Goal: Feedback & Contribution: Leave review/rating

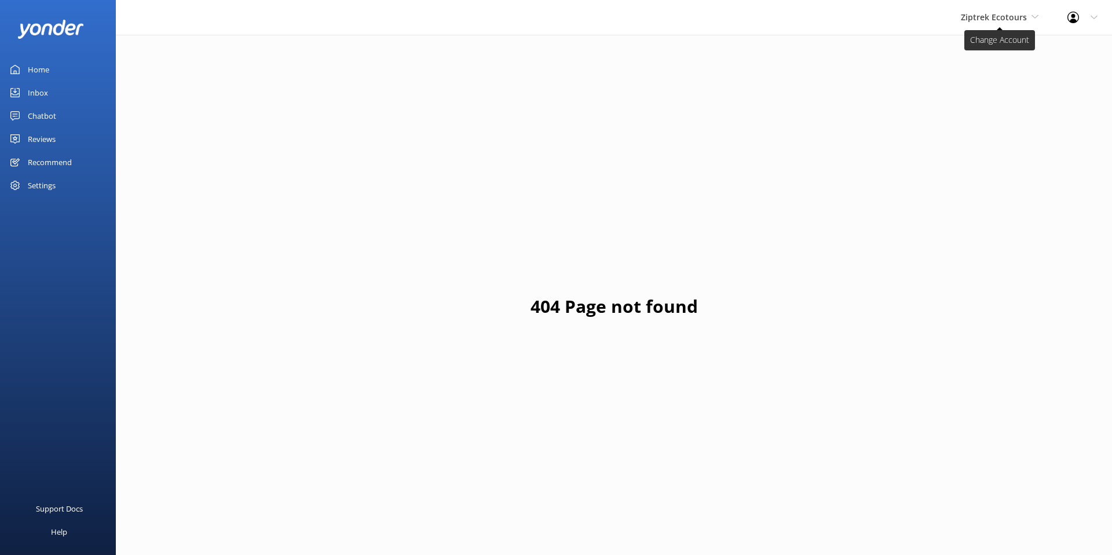
click at [997, 20] on span "Ziptrek Ecotours" at bounding box center [994, 17] width 66 height 11
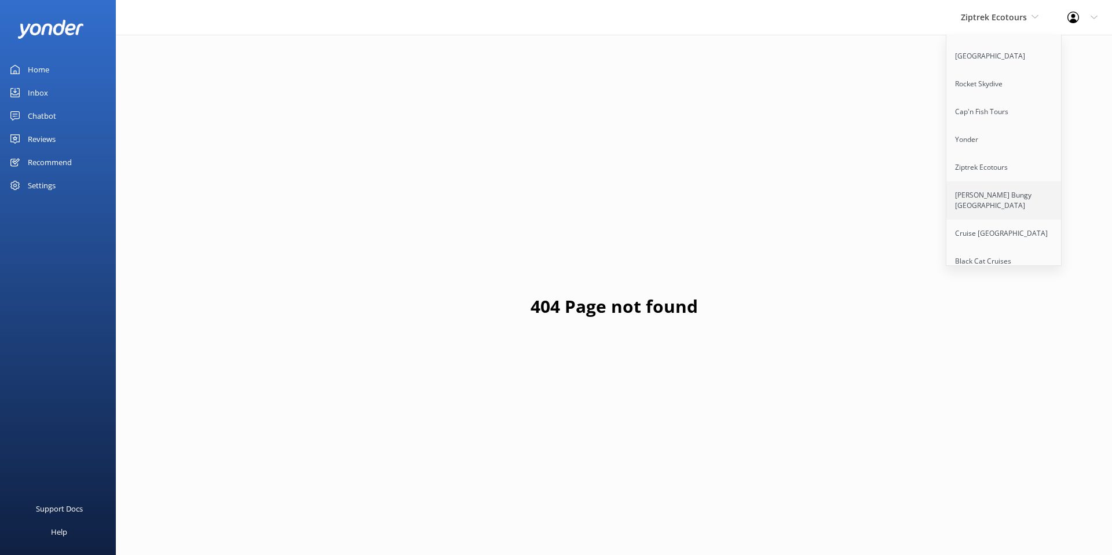
scroll to position [115, 0]
click at [1004, 203] on link "[PERSON_NAME] Bungy [GEOGRAPHIC_DATA]" at bounding box center [1004, 199] width 116 height 38
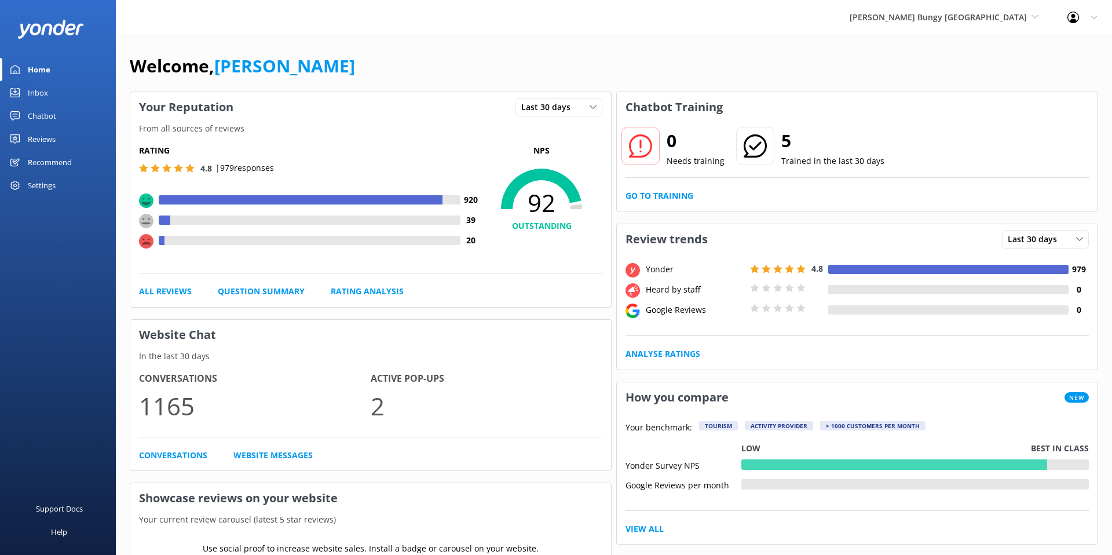
click at [41, 117] on div "Chatbot" at bounding box center [42, 115] width 28 height 23
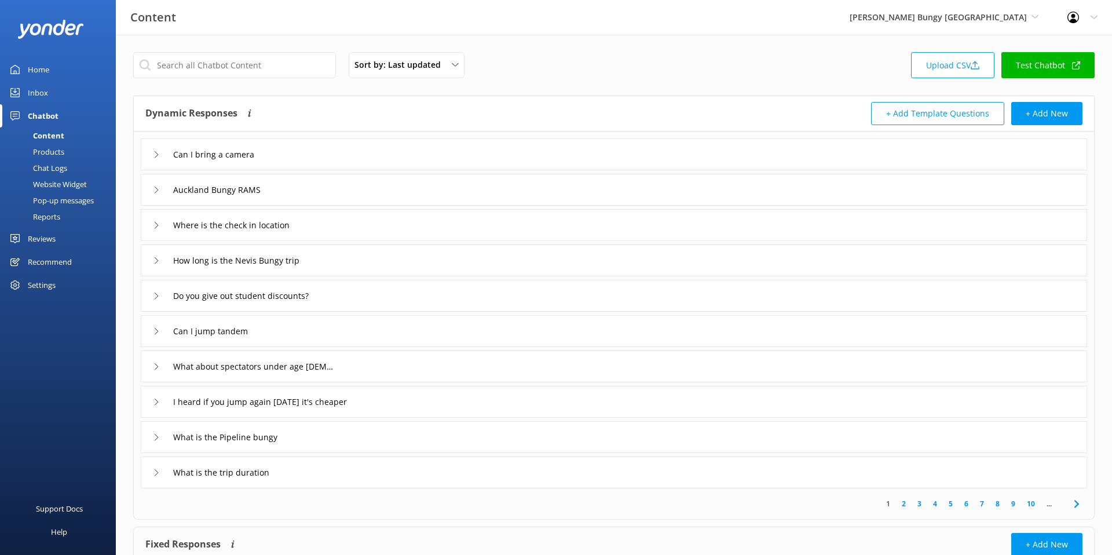
click at [50, 218] on div "Reports" at bounding box center [33, 217] width 53 height 16
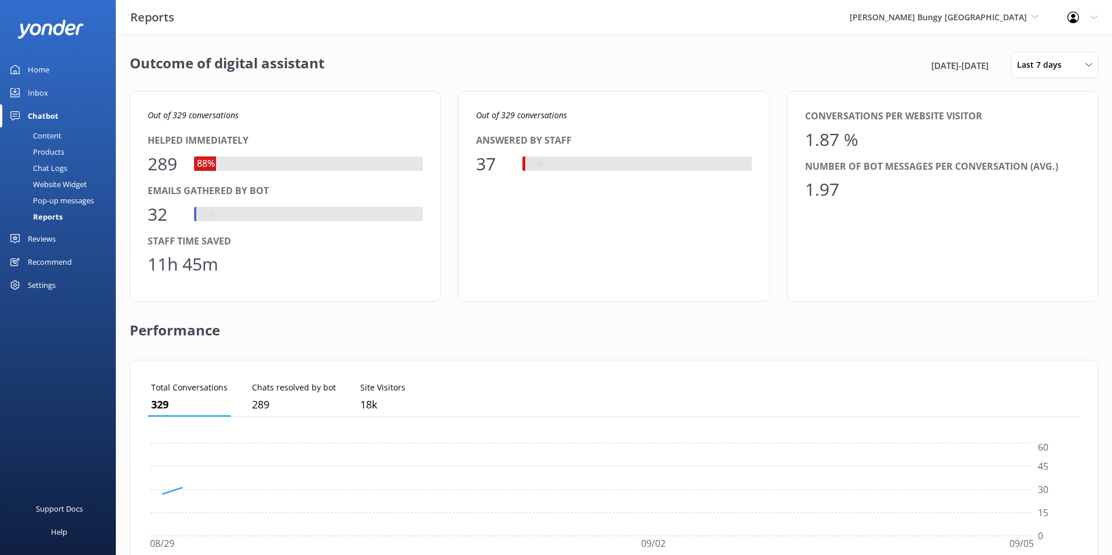
scroll to position [116, 932]
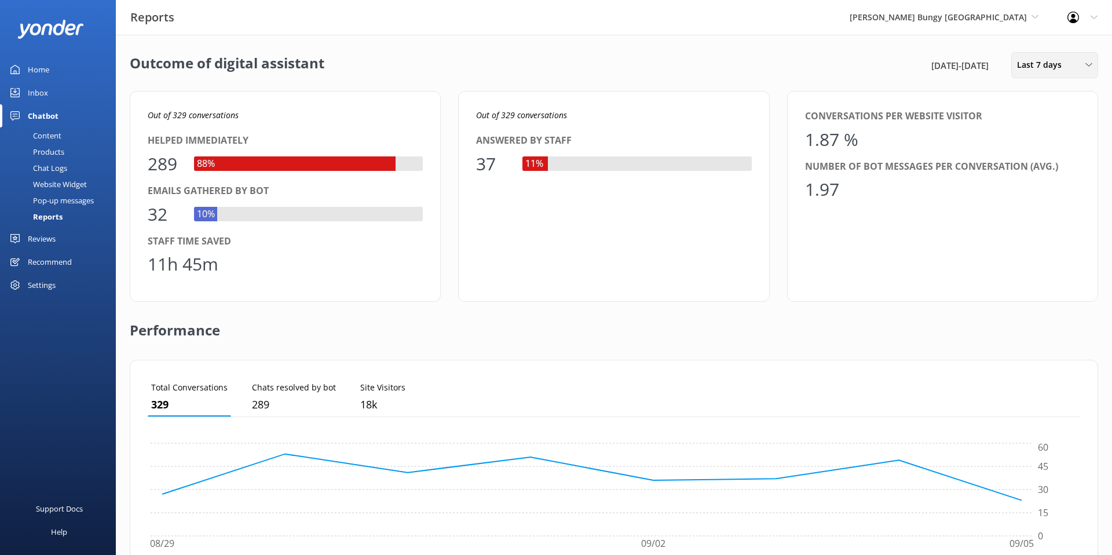
click at [1050, 63] on span "Last 7 days" at bounding box center [1043, 64] width 52 height 13
click at [1051, 166] on div "Last 90 days" at bounding box center [1038, 163] width 41 height 12
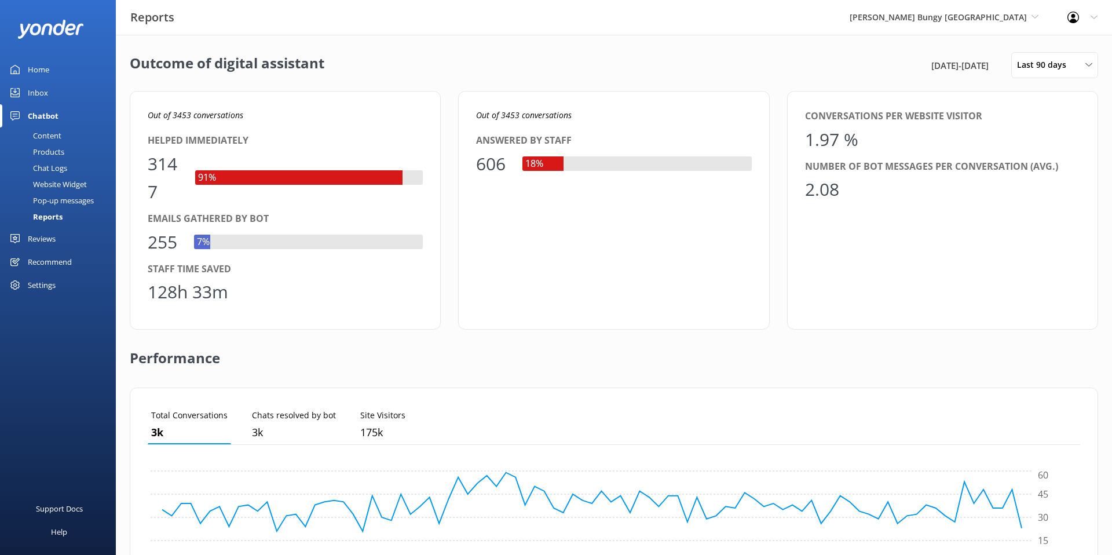
scroll to position [30, 0]
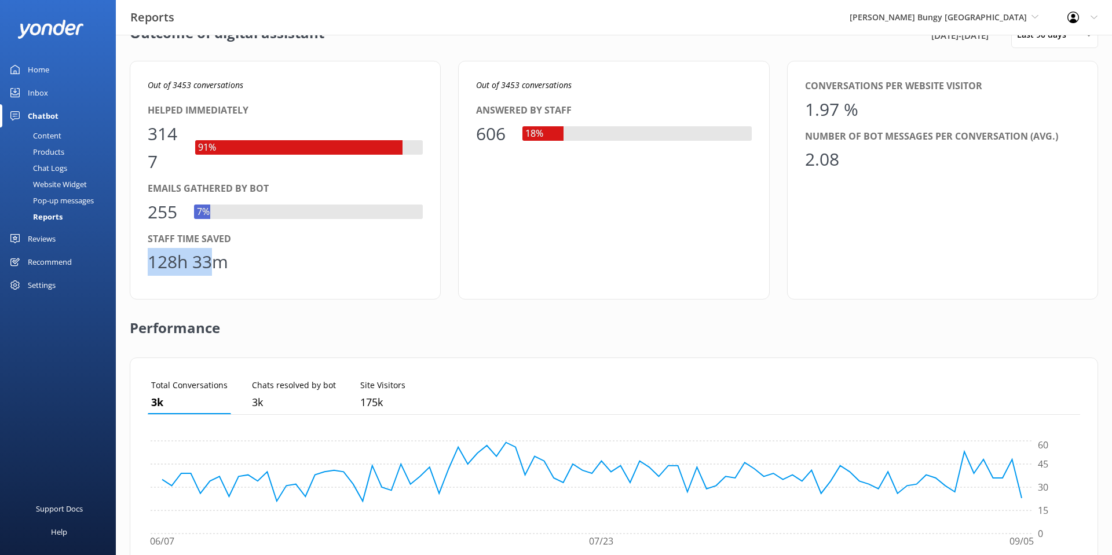
drag, startPoint x: 217, startPoint y: 262, endPoint x: 150, endPoint y: 264, distance: 67.2
click at [150, 264] on div "128h 33m" at bounding box center [188, 262] width 81 height 28
drag, startPoint x: 181, startPoint y: 206, endPoint x: 152, endPoint y: 212, distance: 30.1
click at [152, 212] on div "255" at bounding box center [165, 212] width 35 height 28
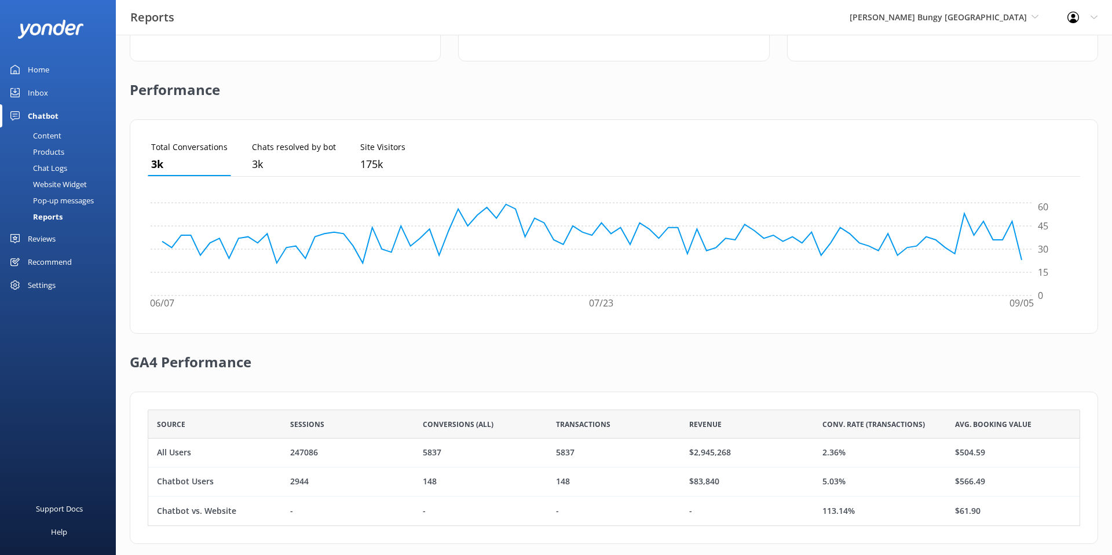
scroll to position [280, 0]
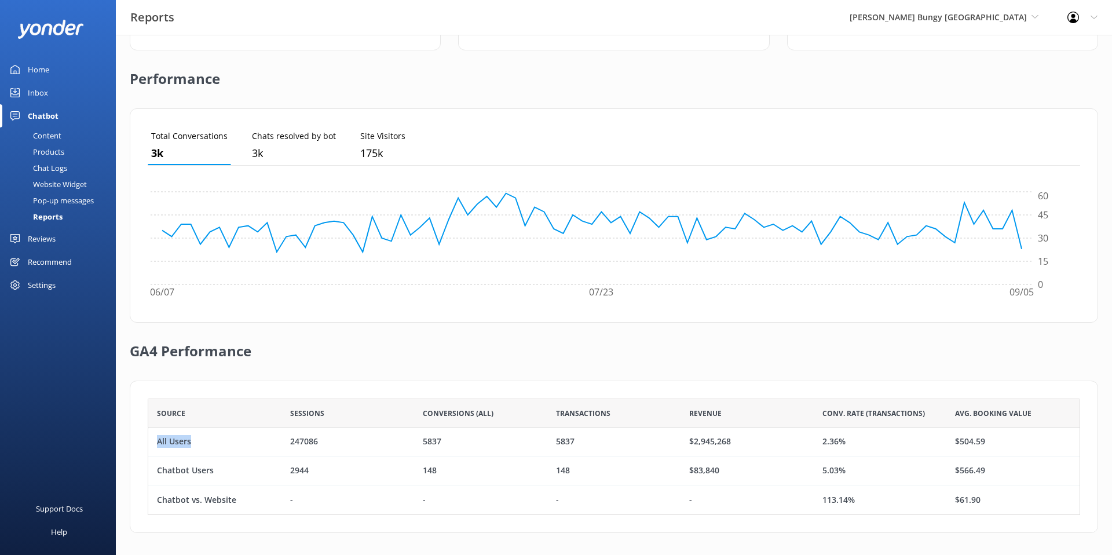
drag, startPoint x: 191, startPoint y: 441, endPoint x: 156, endPoint y: 441, distance: 35.3
click at [156, 441] on div "All Users" at bounding box center [214, 441] width 133 height 29
drag, startPoint x: 844, startPoint y: 443, endPoint x: 823, endPoint y: 444, distance: 21.5
click at [823, 444] on div "2.36%" at bounding box center [833, 444] width 23 height 13
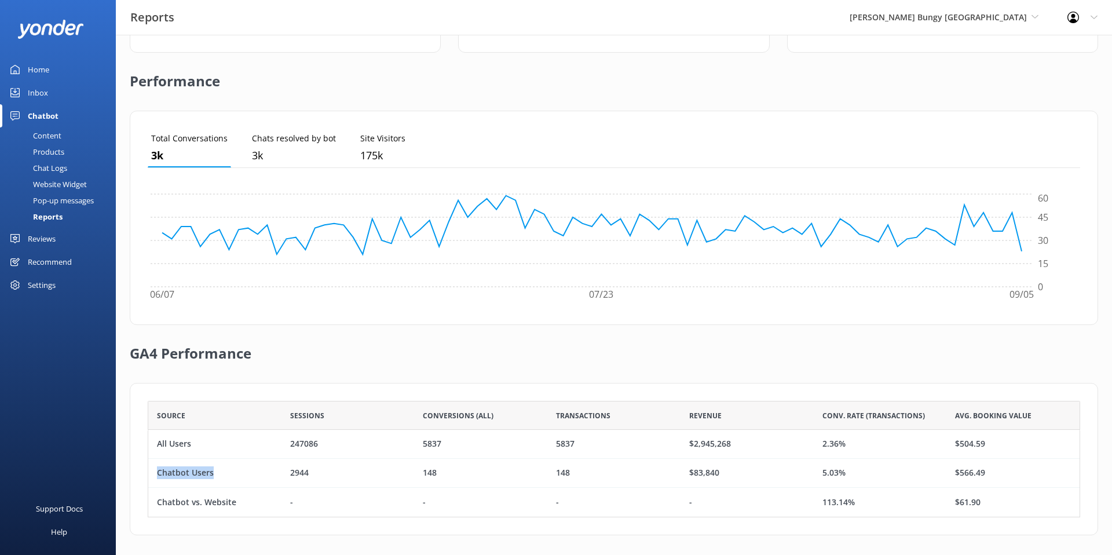
drag, startPoint x: 224, startPoint y: 476, endPoint x: 158, endPoint y: 474, distance: 66.0
click at [158, 474] on div "Chatbot Users" at bounding box center [214, 473] width 133 height 29
click at [211, 467] on div "Chatbot Users" at bounding box center [185, 473] width 57 height 13
drag, startPoint x: 217, startPoint y: 469, endPoint x: 158, endPoint y: 471, distance: 59.1
click at [158, 471] on div "Chatbot Users" at bounding box center [214, 473] width 133 height 29
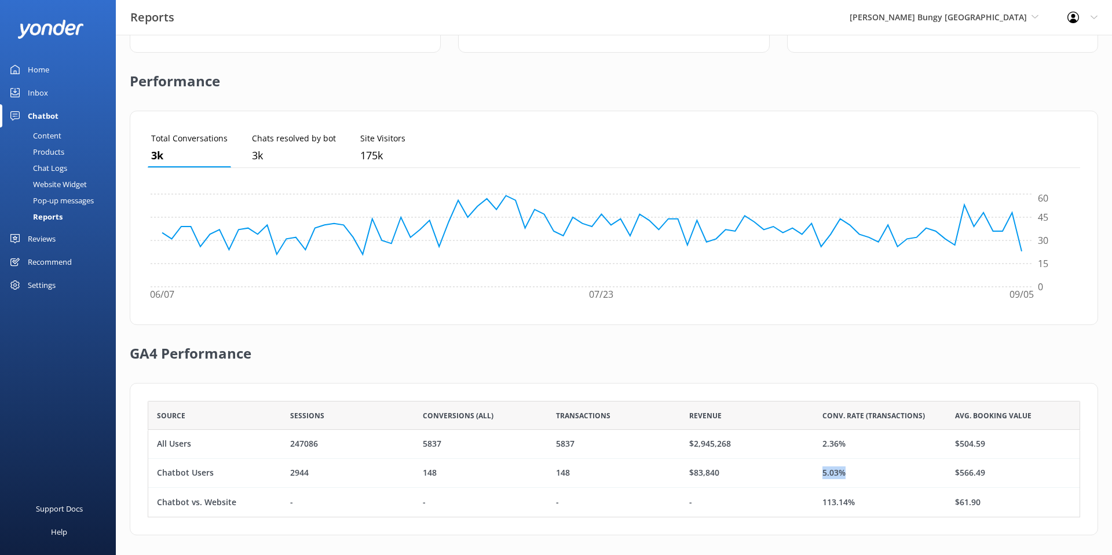
drag, startPoint x: 842, startPoint y: 475, endPoint x: 821, endPoint y: 476, distance: 21.5
click at [821, 476] on div "5.03%" at bounding box center [880, 473] width 133 height 29
drag, startPoint x: 809, startPoint y: 500, endPoint x: 799, endPoint y: 501, distance: 9.9
click at [799, 501] on div "Chatbot vs. Website - - - - 113.14% $61.90" at bounding box center [614, 502] width 932 height 29
click at [733, 471] on div "$83,840" at bounding box center [747, 473] width 133 height 29
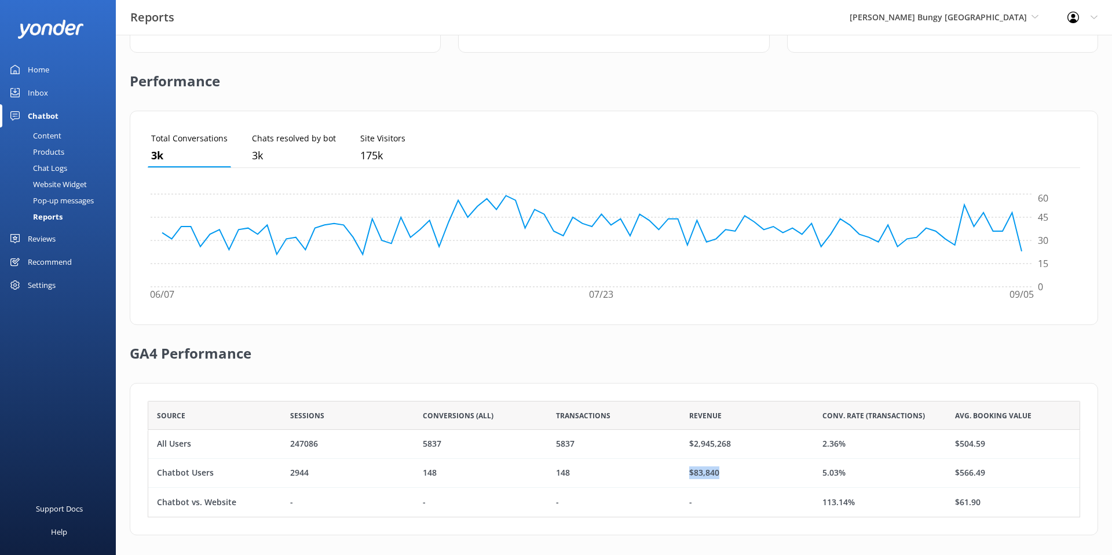
drag, startPoint x: 716, startPoint y: 470, endPoint x: 689, endPoint y: 471, distance: 26.6
click at [689, 471] on div "$83,840" at bounding box center [747, 473] width 133 height 29
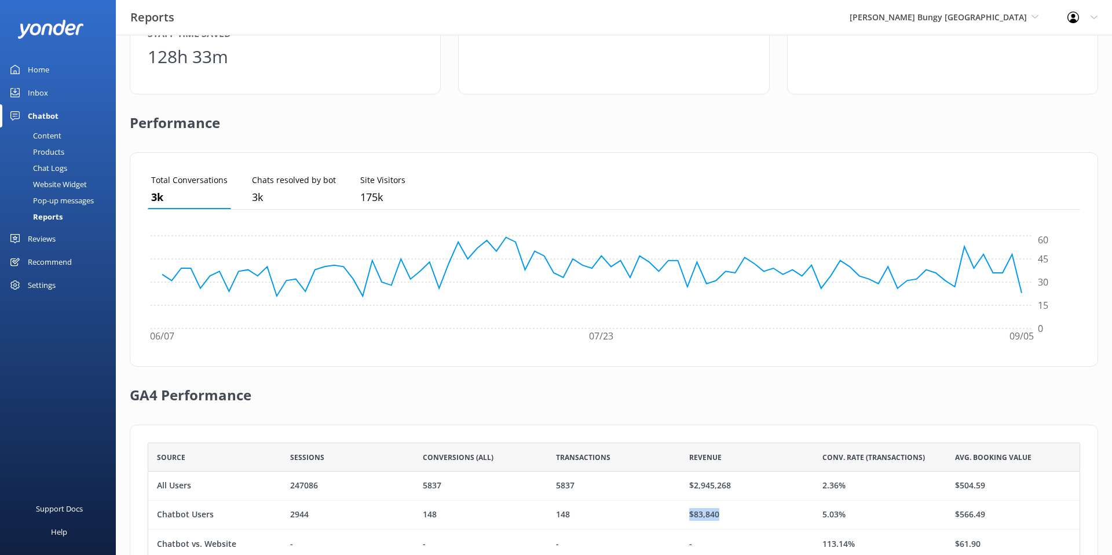
scroll to position [280, 0]
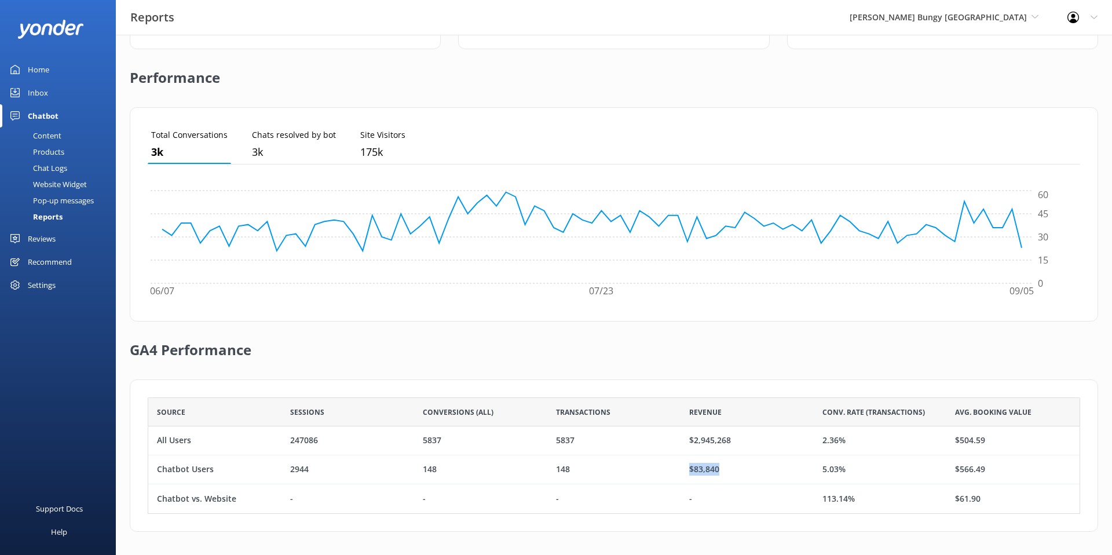
click at [736, 473] on div "$83,840" at bounding box center [747, 469] width 133 height 29
drag, startPoint x: 736, startPoint y: 470, endPoint x: 687, endPoint y: 470, distance: 48.7
click at [687, 470] on div "$83,840" at bounding box center [747, 469] width 133 height 29
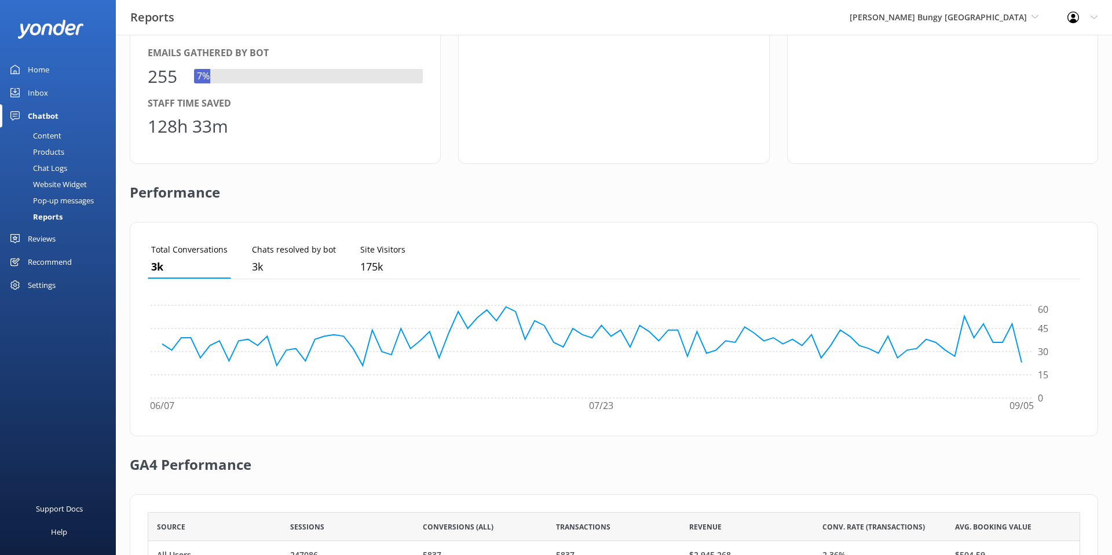
scroll to position [0, 0]
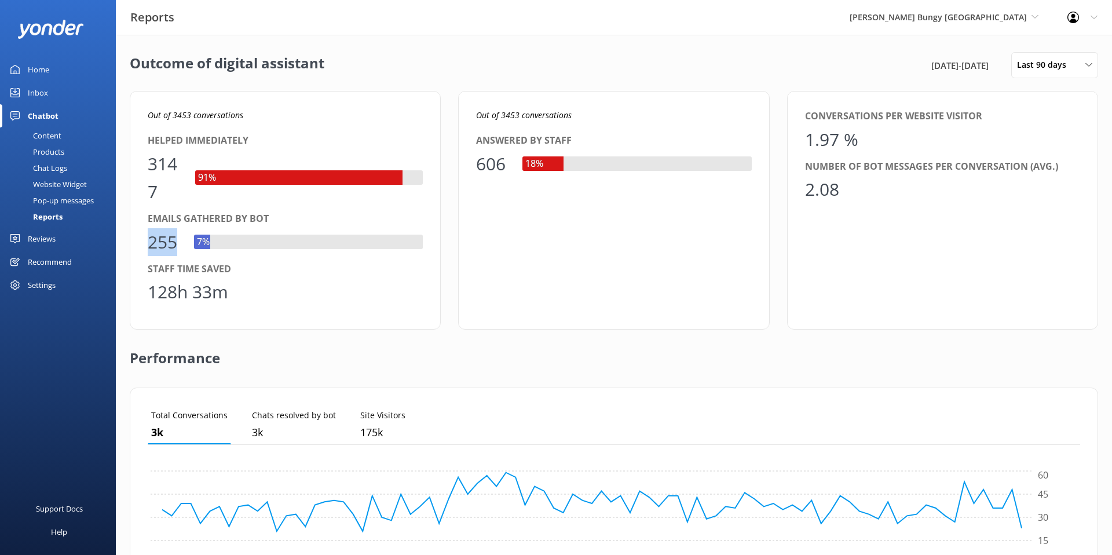
drag, startPoint x: 181, startPoint y: 248, endPoint x: 148, endPoint y: 245, distance: 33.2
click at [148, 245] on div "255" at bounding box center [165, 242] width 35 height 28
click at [46, 135] on div "Content" at bounding box center [34, 135] width 54 height 16
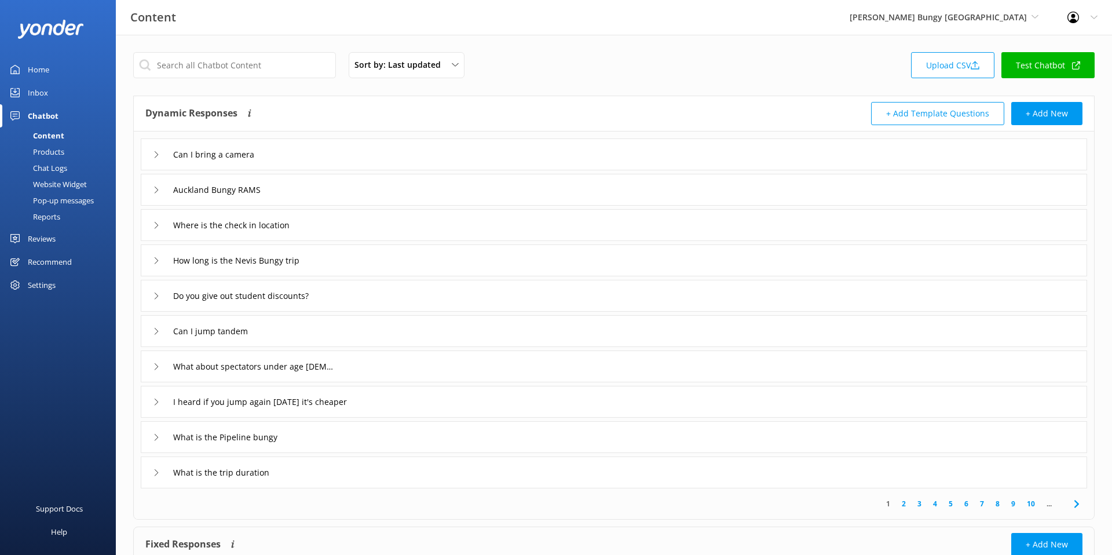
click at [332, 158] on div "Can I bring a camera" at bounding box center [614, 154] width 946 height 32
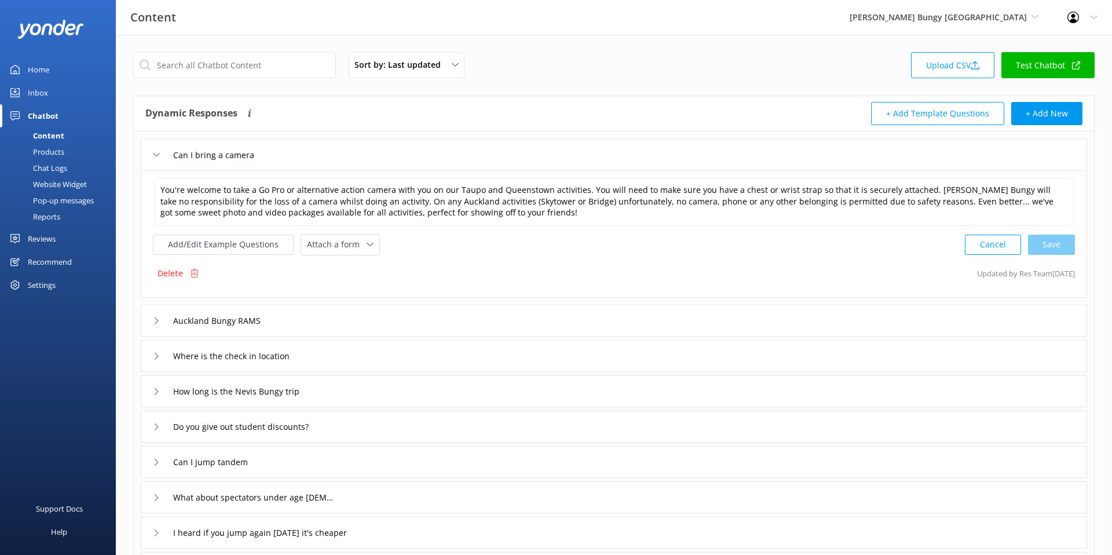
click at [378, 151] on div "Can I bring a camera" at bounding box center [614, 154] width 946 height 32
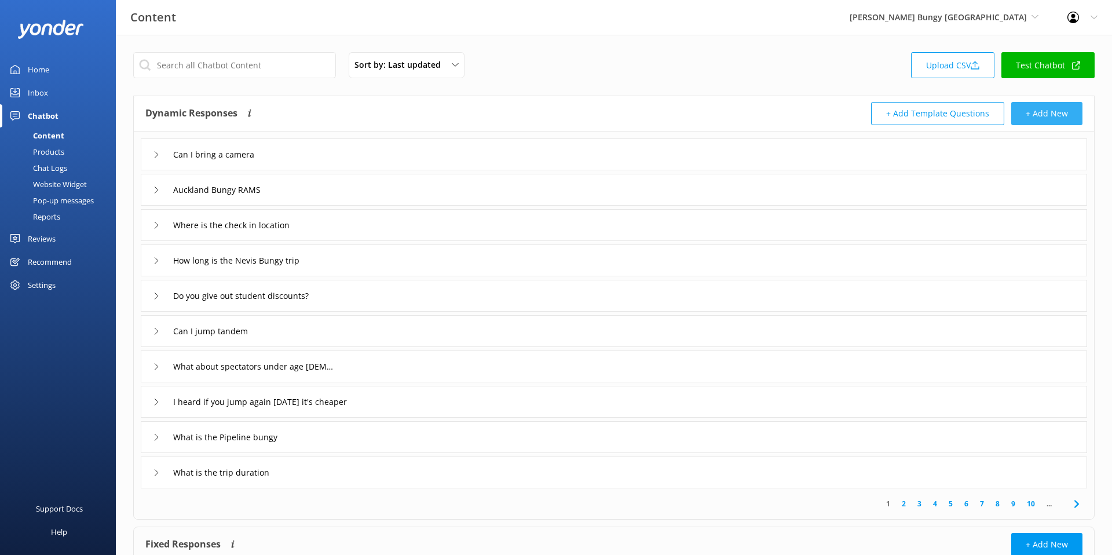
click at [1049, 122] on button "+ Add New" at bounding box center [1046, 113] width 71 height 23
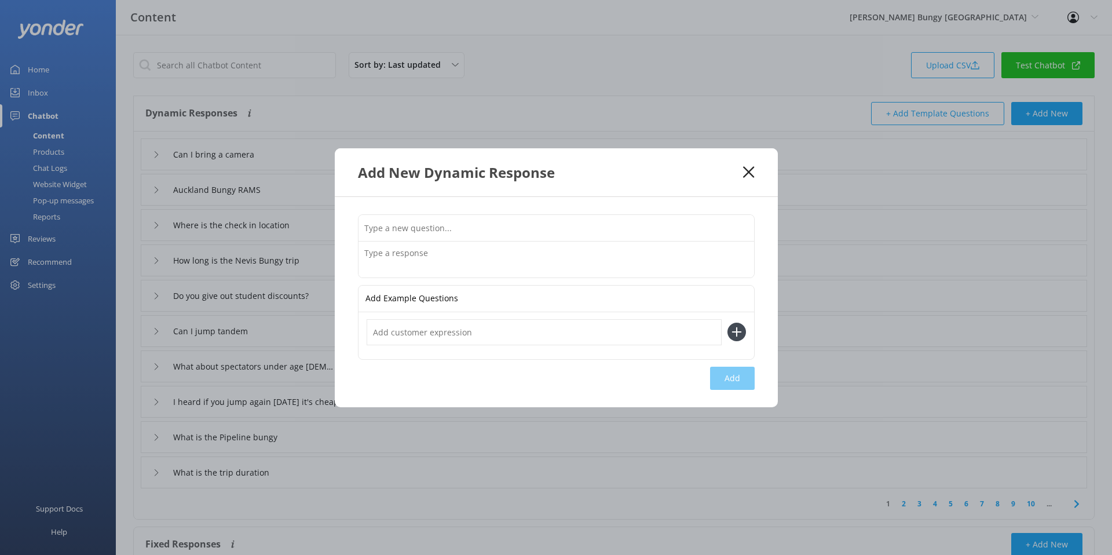
click at [453, 231] on input "text" at bounding box center [557, 228] width 396 height 26
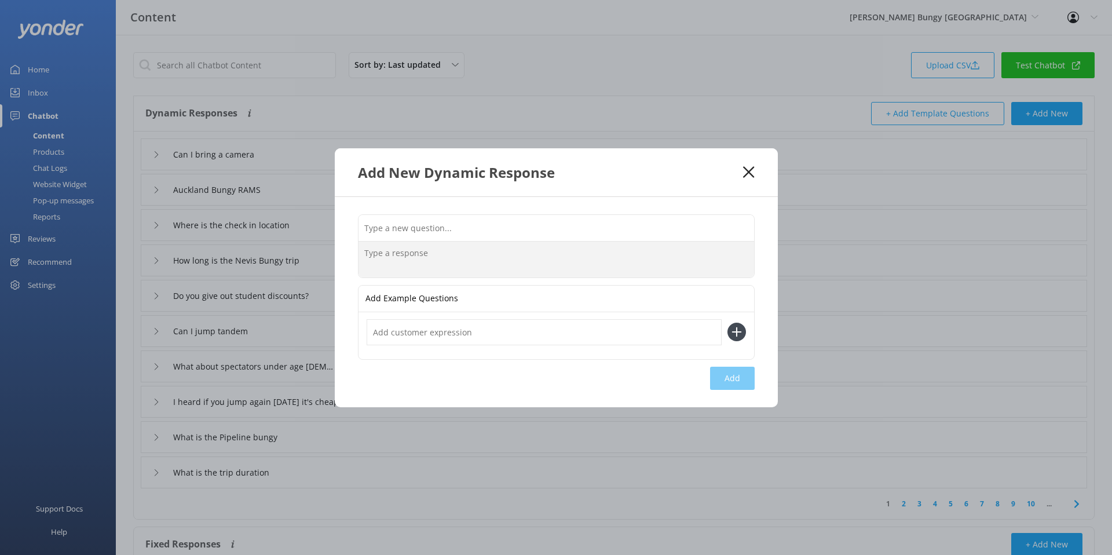
click at [375, 258] on textarea at bounding box center [557, 260] width 396 height 36
click at [434, 225] on input "text" at bounding box center [557, 228] width 396 height 26
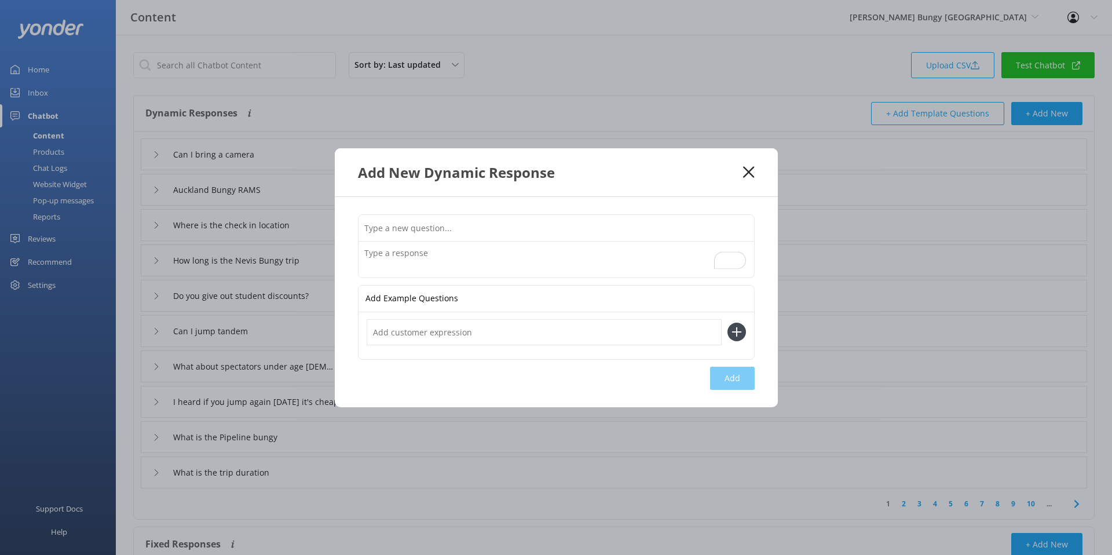
click at [744, 171] on icon at bounding box center [748, 172] width 11 height 12
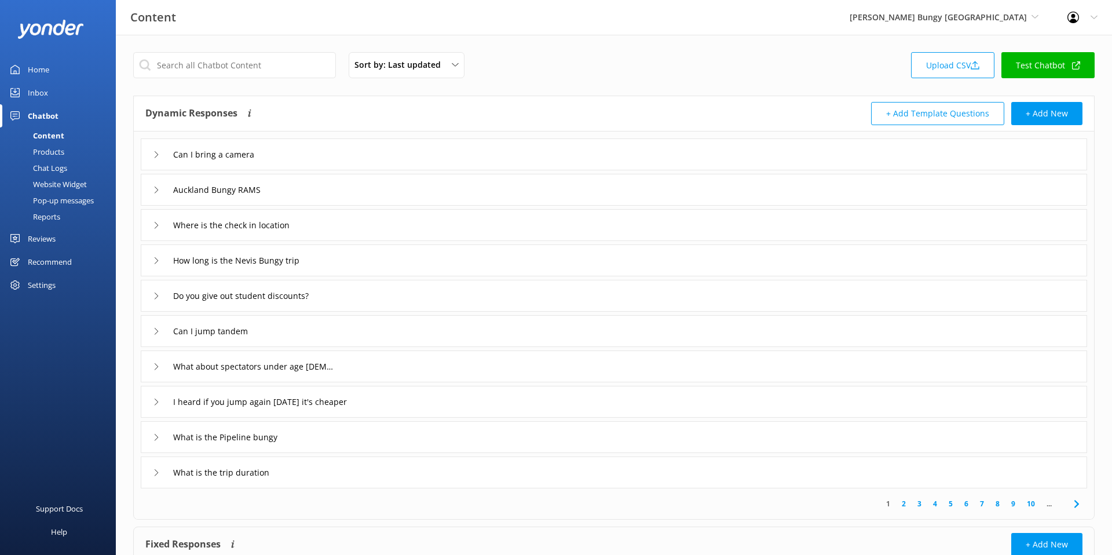
click at [54, 169] on div "Chat Logs" at bounding box center [37, 168] width 60 height 16
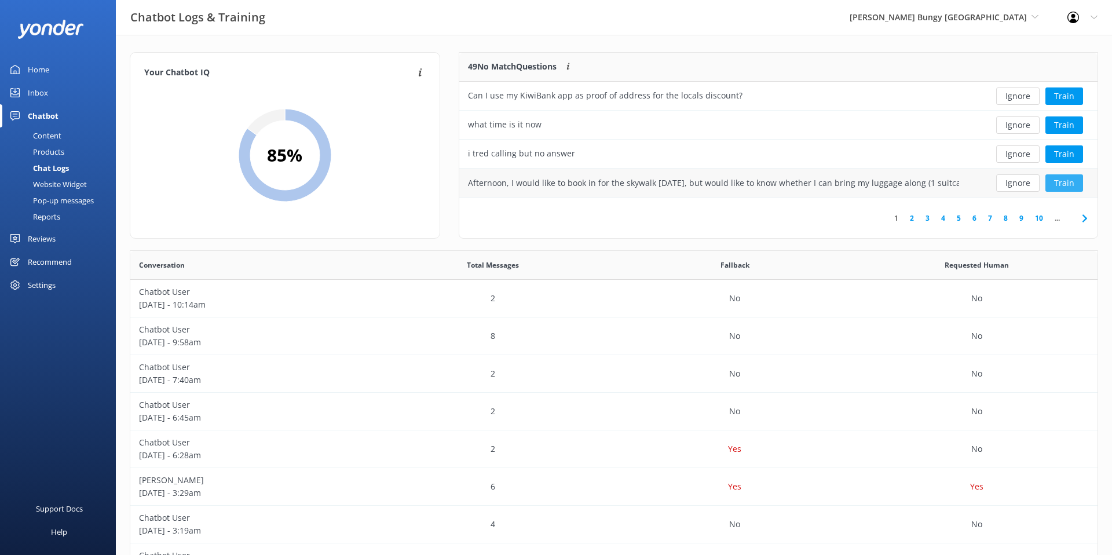
click at [1059, 181] on button "Train" at bounding box center [1064, 182] width 38 height 17
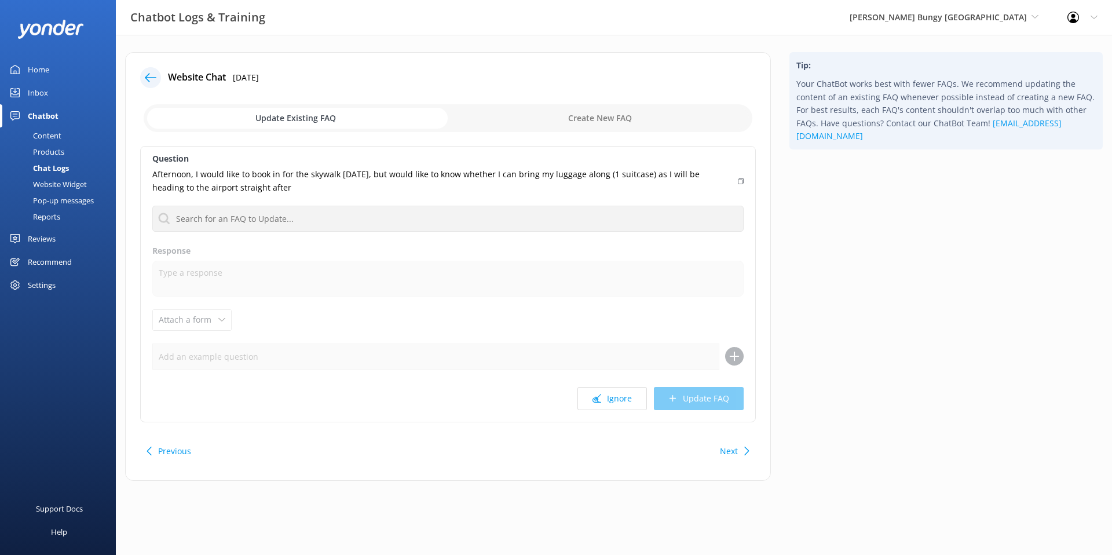
click at [156, 78] on div at bounding box center [150, 77] width 21 height 21
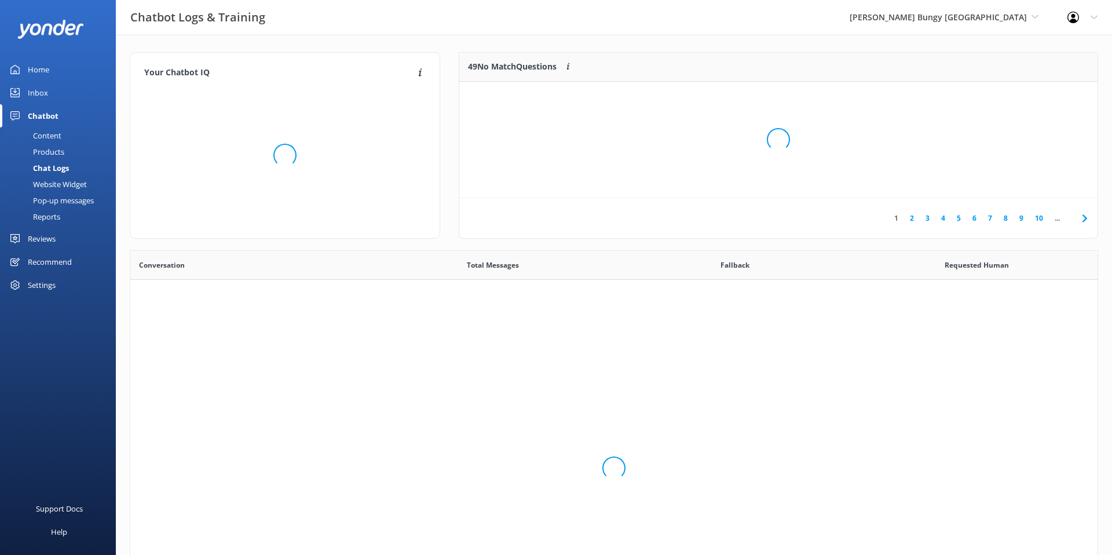
scroll to position [406, 967]
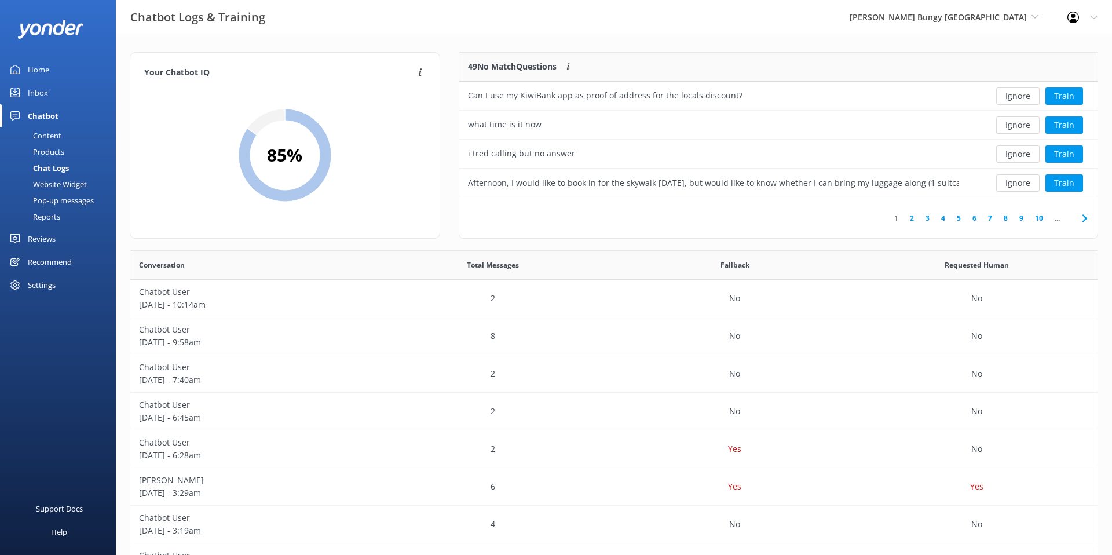
click at [54, 150] on div "Products" at bounding box center [35, 152] width 57 height 16
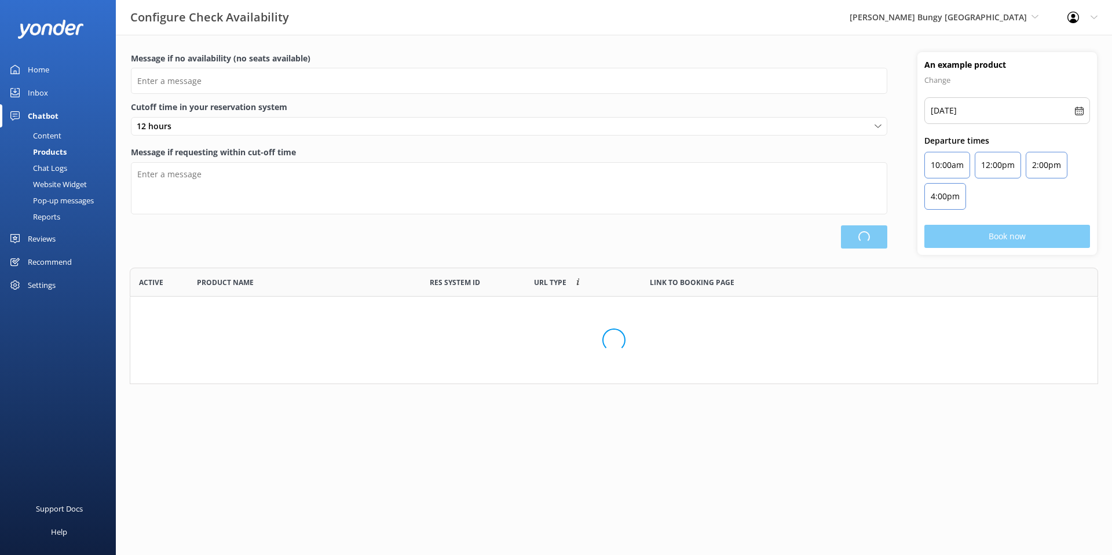
scroll to position [348, 967]
type input "There are no seats available, please check an alternative day"
type textarea "Our online booking system closes {hours} prior to departure. Please contact us …"
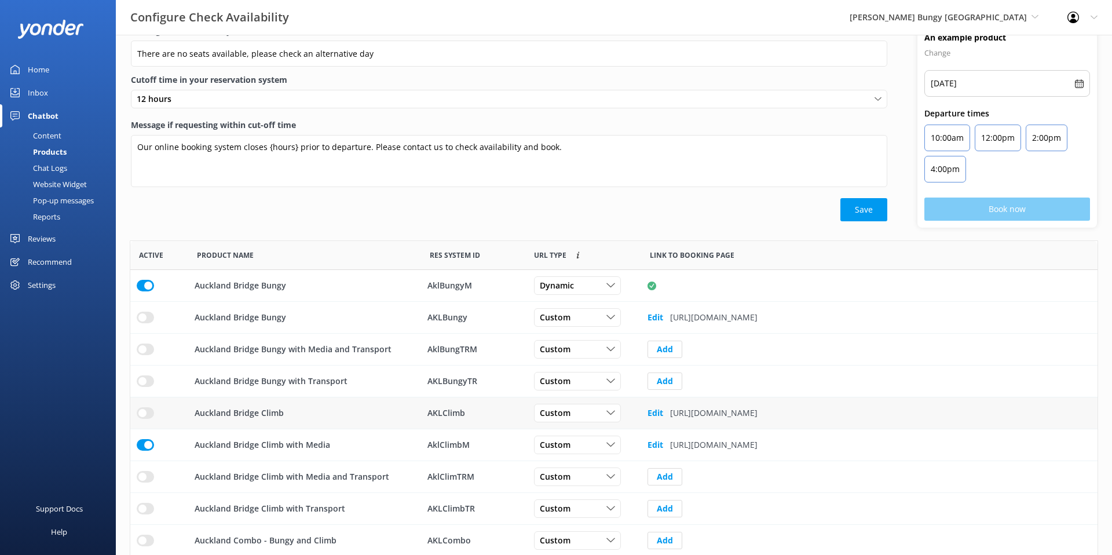
scroll to position [25, 0]
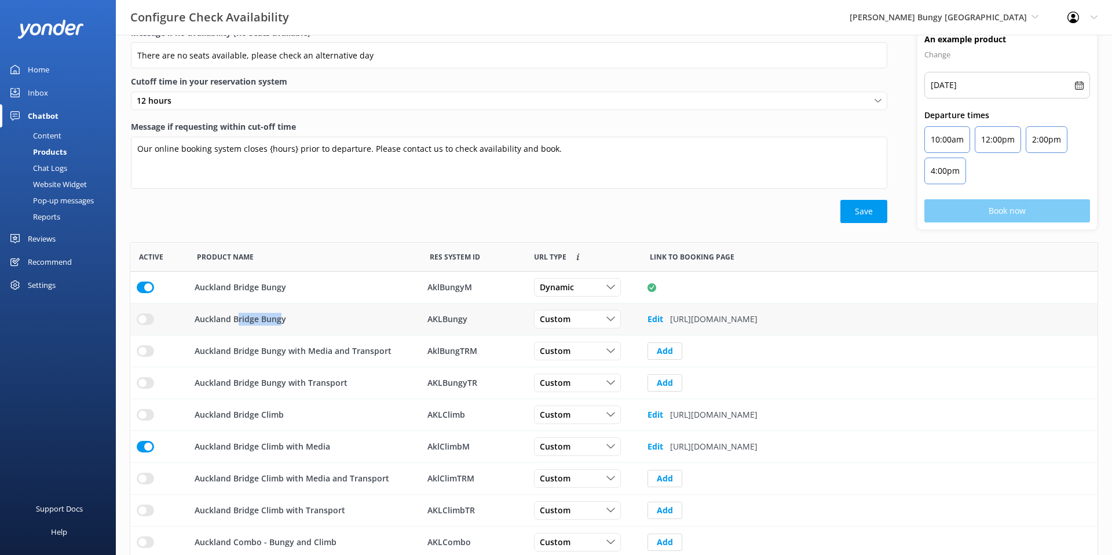
drag, startPoint x: 239, startPoint y: 320, endPoint x: 280, endPoint y: 322, distance: 41.2
click at [280, 322] on p "Auckland Bridge Bungy" at bounding box center [241, 319] width 92 height 13
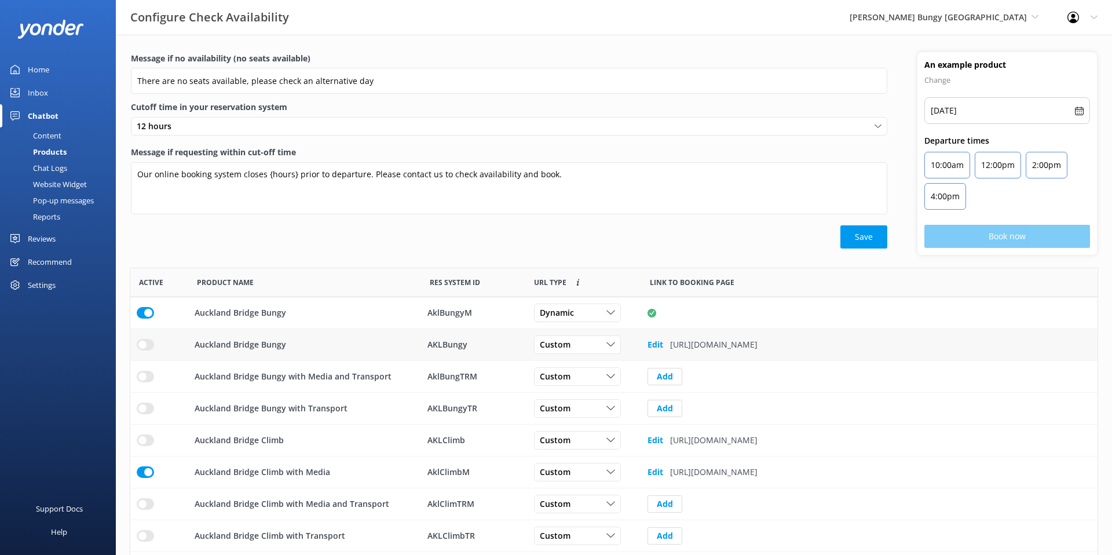
click at [321, 337] on div "Auckland Bridge Bungy" at bounding box center [304, 345] width 233 height 32
click at [39, 92] on div "Inbox" at bounding box center [38, 92] width 20 height 23
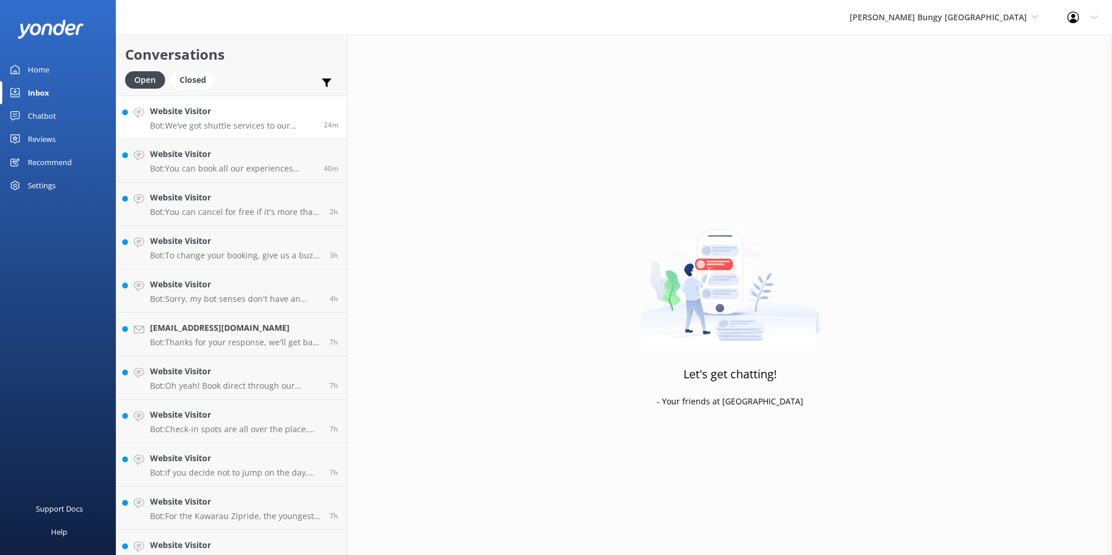
click at [248, 122] on p "Bot: We’ve got shuttle services to our bungy sites in [GEOGRAPHIC_DATA], with t…" at bounding box center [232, 125] width 165 height 10
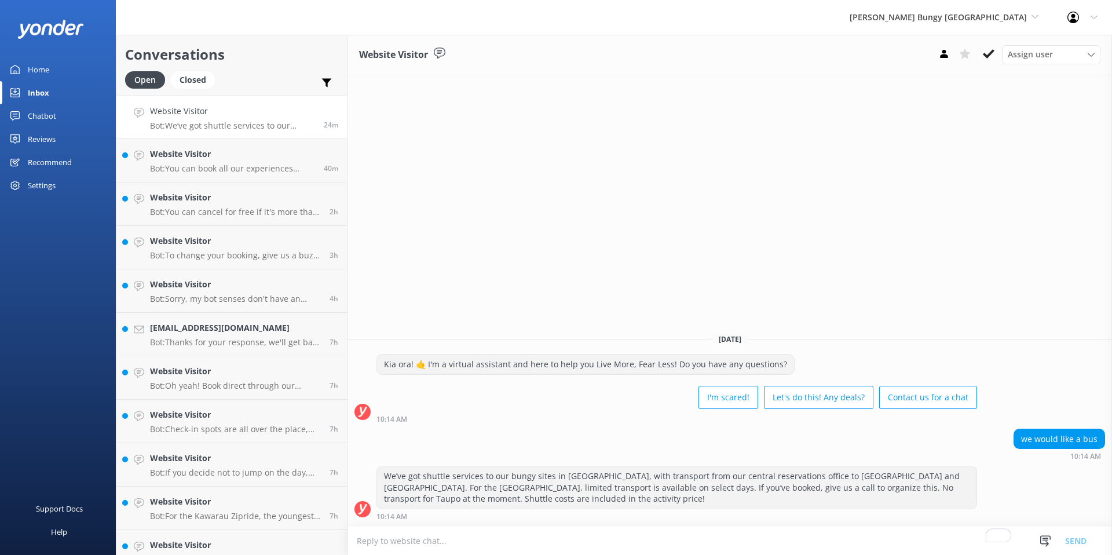
click at [707, 528] on textarea "To enrich screen reader interactions, please activate Accessibility in Grammarl…" at bounding box center [730, 540] width 765 height 28
click at [1036, 54] on span "Assign user" at bounding box center [1030, 54] width 45 height 13
click at [944, 18] on span "[PERSON_NAME] Bungy [GEOGRAPHIC_DATA]" at bounding box center [938, 17] width 177 height 11
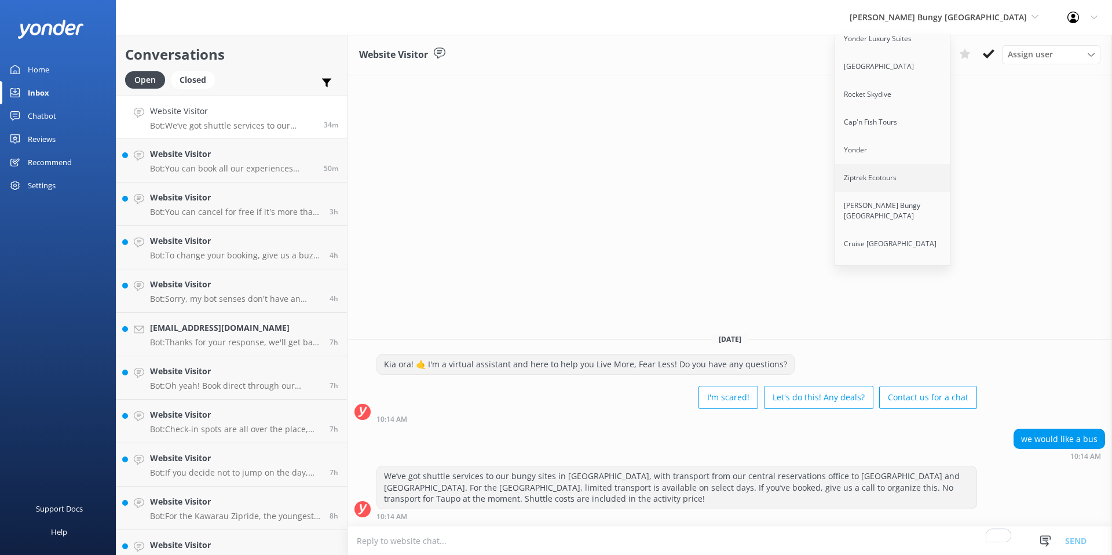
click at [935, 169] on link "Ziptrek Ecotours" at bounding box center [893, 178] width 116 height 28
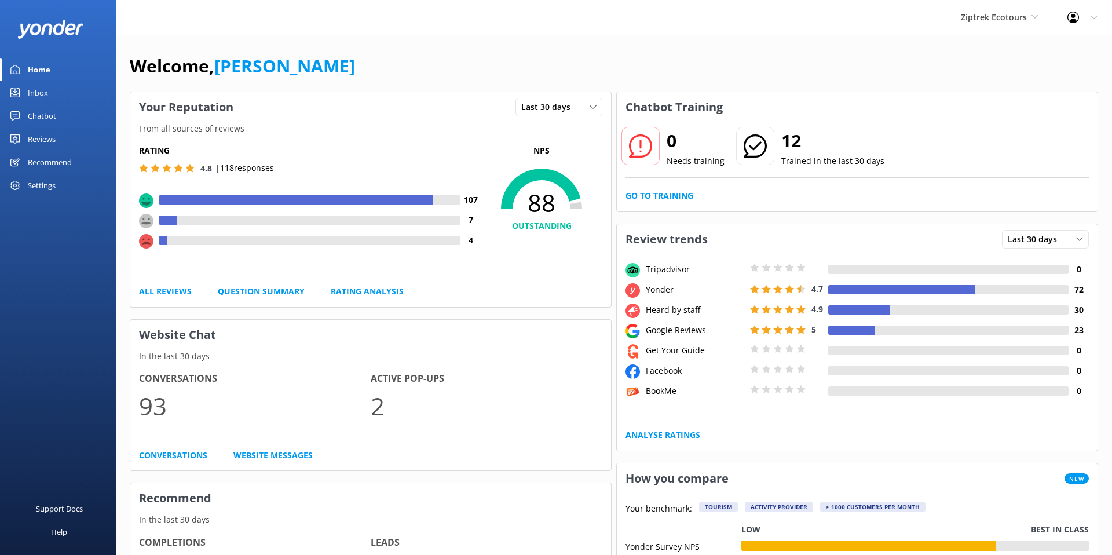
click at [36, 156] on div "Recommend" at bounding box center [50, 162] width 44 height 23
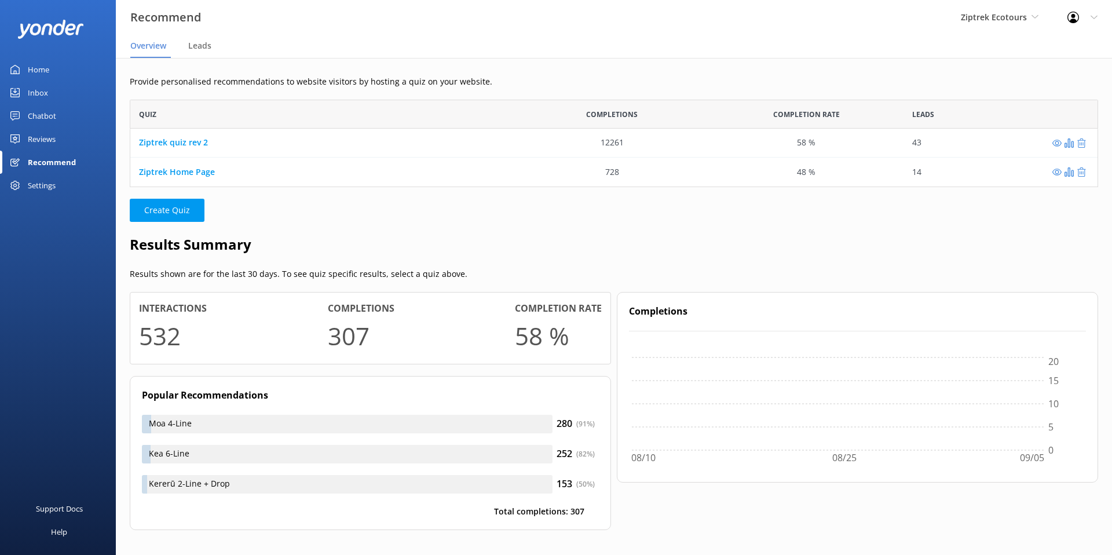
scroll to position [87, 968]
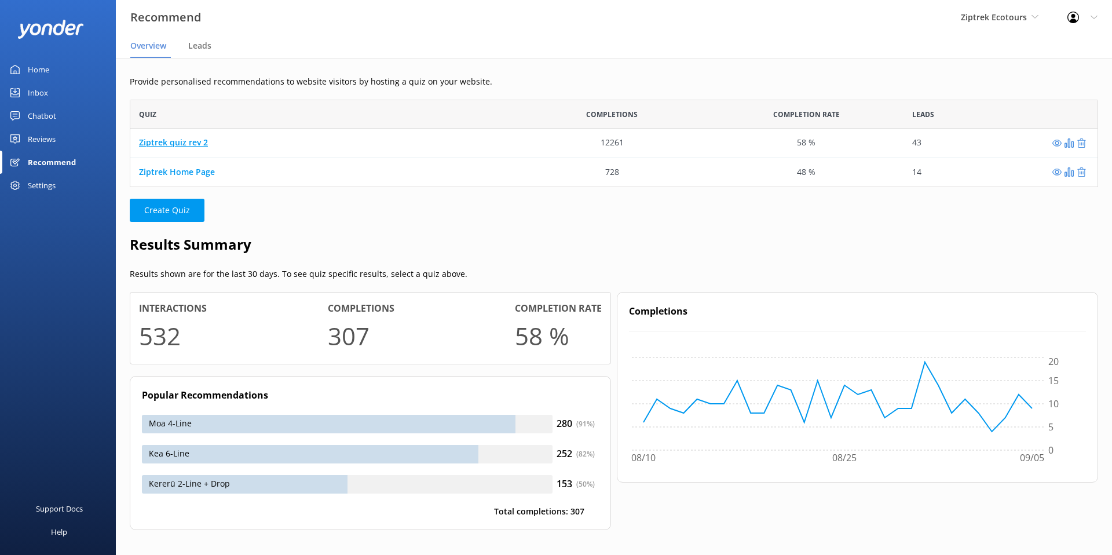
click at [172, 141] on link "Ziptrek quiz rev 2" at bounding box center [173, 142] width 69 height 11
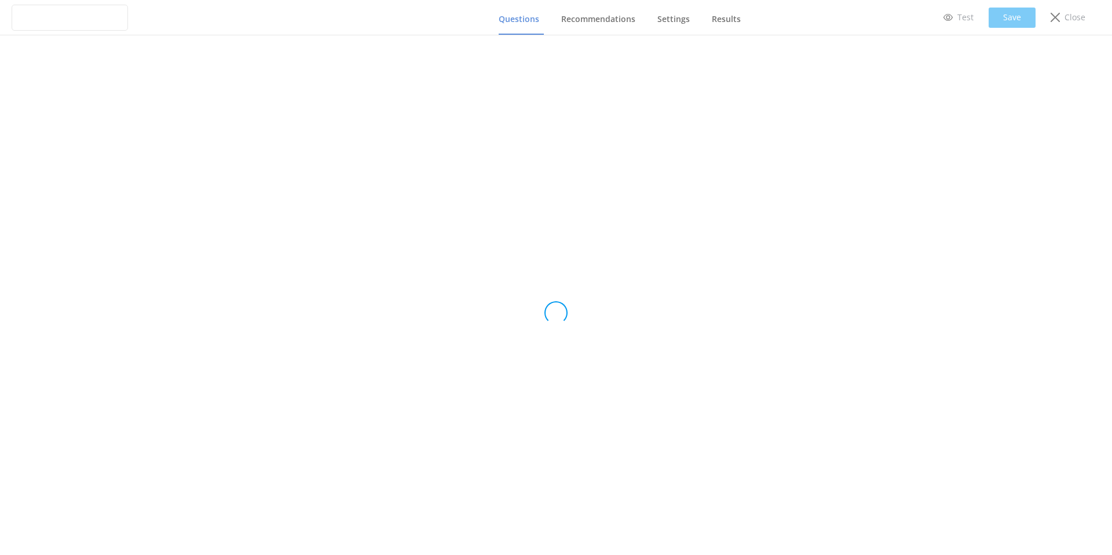
type input "Ziptrek quiz rev 2"
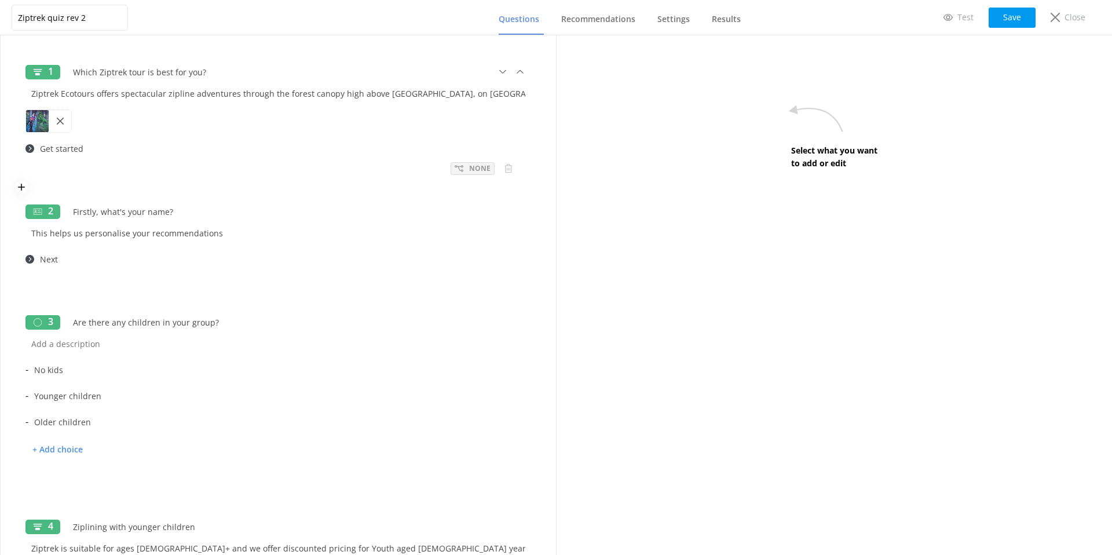
click at [459, 166] on use at bounding box center [459, 168] width 9 height 6
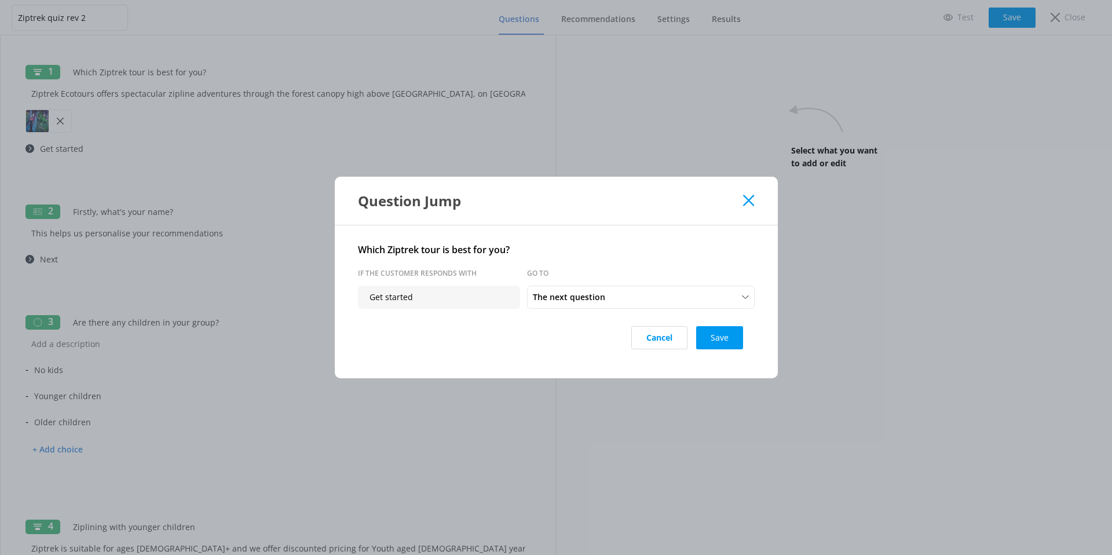
click at [745, 199] on icon at bounding box center [748, 201] width 11 height 12
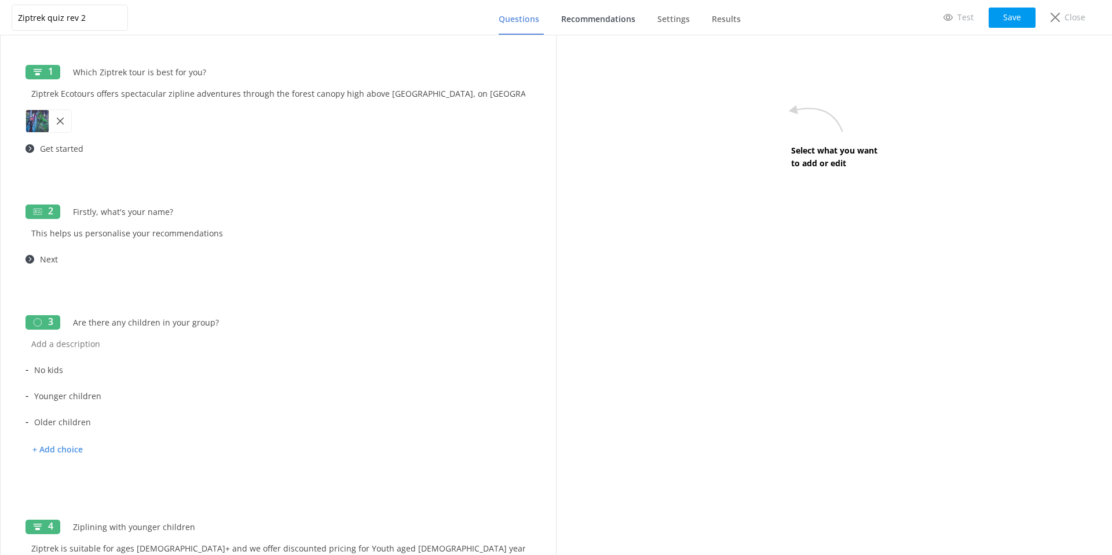
click at [605, 21] on span "Recommendations" at bounding box center [598, 19] width 74 height 12
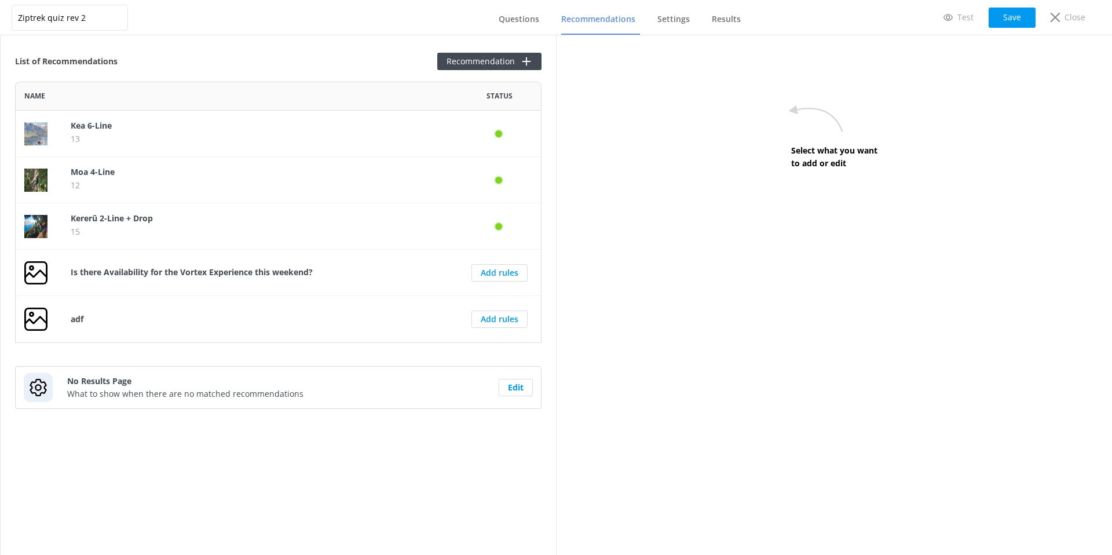
scroll to position [261, 526]
click at [499, 56] on button "Recommendation" at bounding box center [489, 61] width 104 height 17
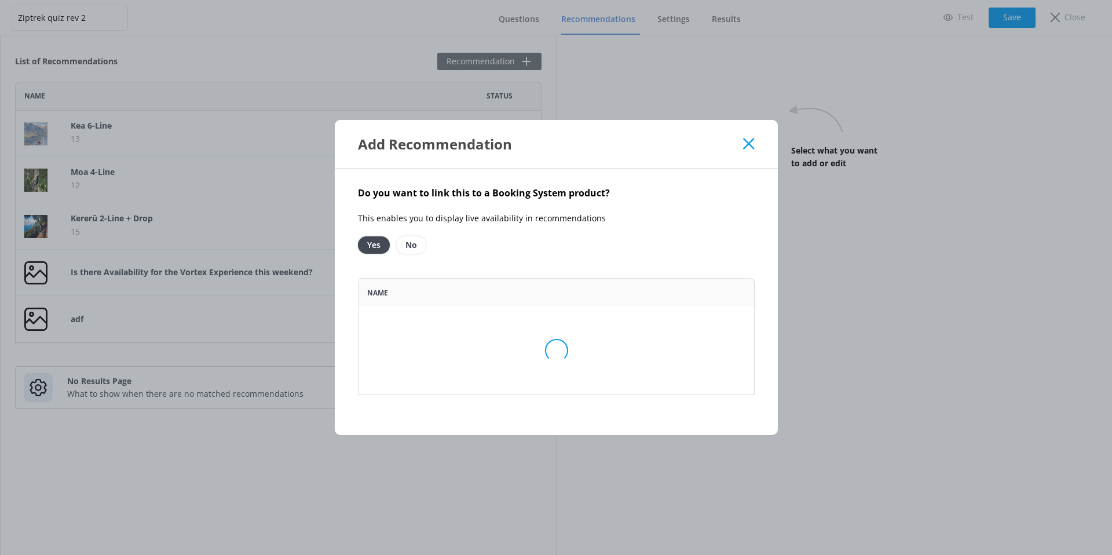
scroll to position [261, 397]
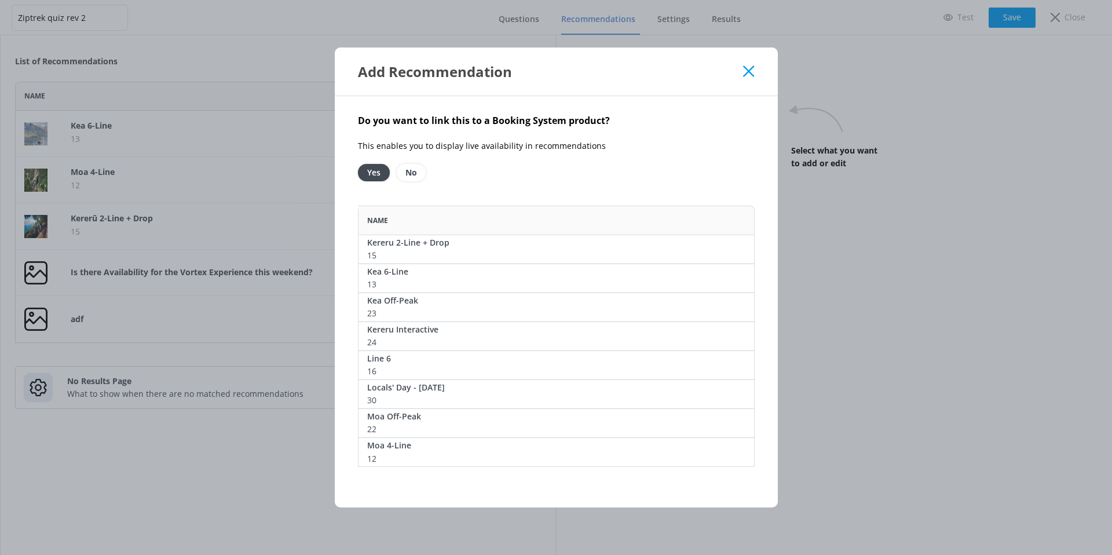
click at [747, 73] on use at bounding box center [748, 70] width 11 height 11
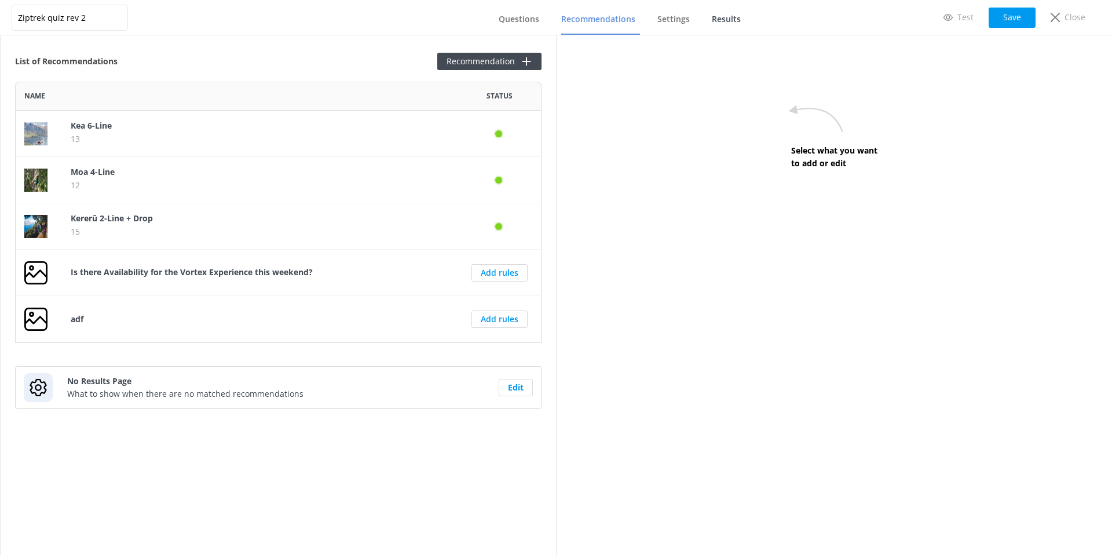
click at [727, 24] on span "Results" at bounding box center [726, 19] width 29 height 12
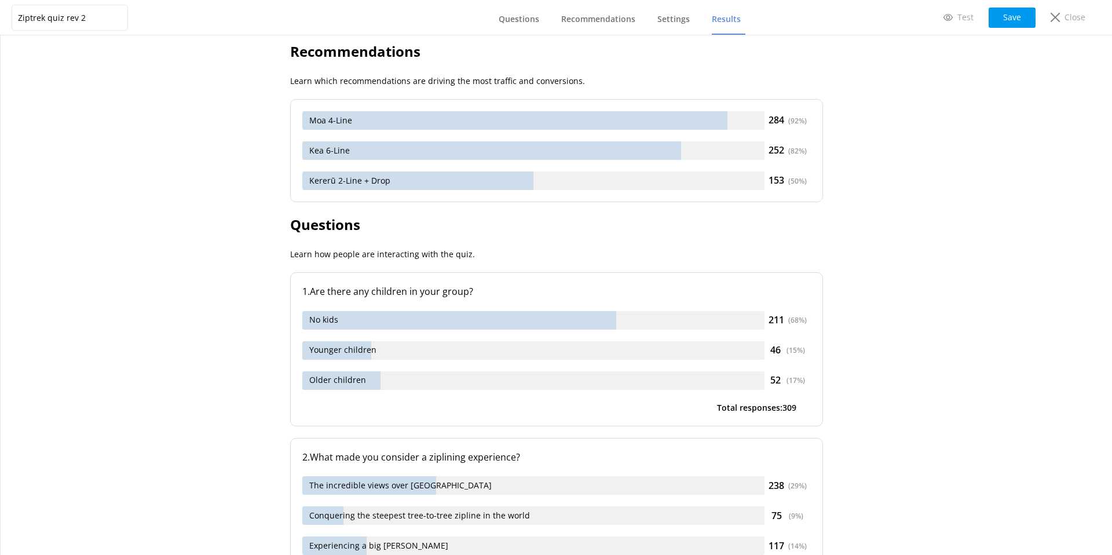
scroll to position [320, 0]
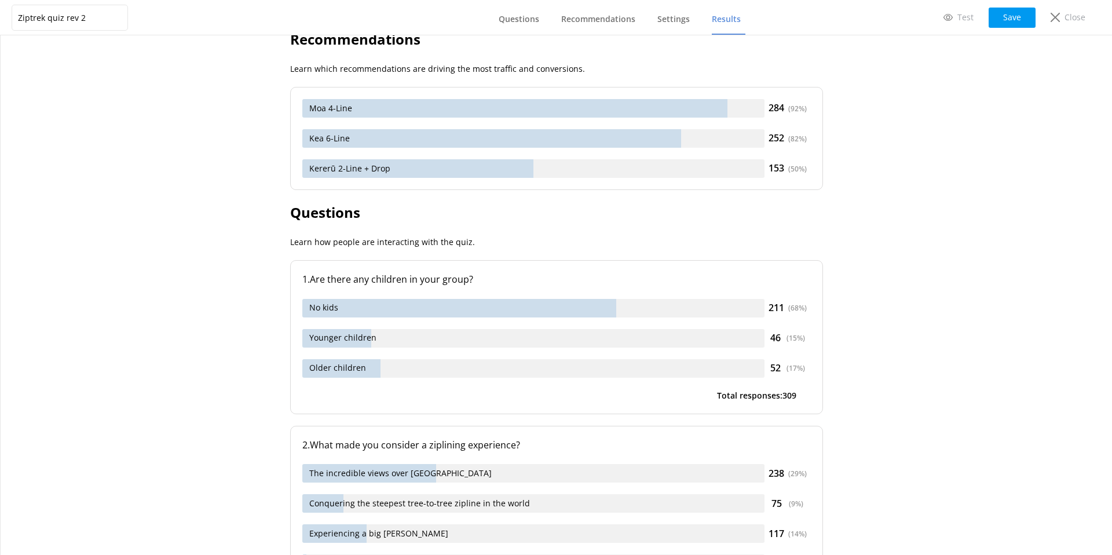
drag, startPoint x: 305, startPoint y: 247, endPoint x: 352, endPoint y: 245, distance: 47.5
click at [352, 245] on p "Learn how people are interacting with the quiz." at bounding box center [556, 242] width 533 height 13
drag, startPoint x: 469, startPoint y: 286, endPoint x: 312, endPoint y: 277, distance: 157.2
click at [316, 277] on p ". Are there any children in your group?" at bounding box center [559, 279] width 503 height 15
drag, startPoint x: 806, startPoint y: 309, endPoint x: 790, endPoint y: 308, distance: 16.2
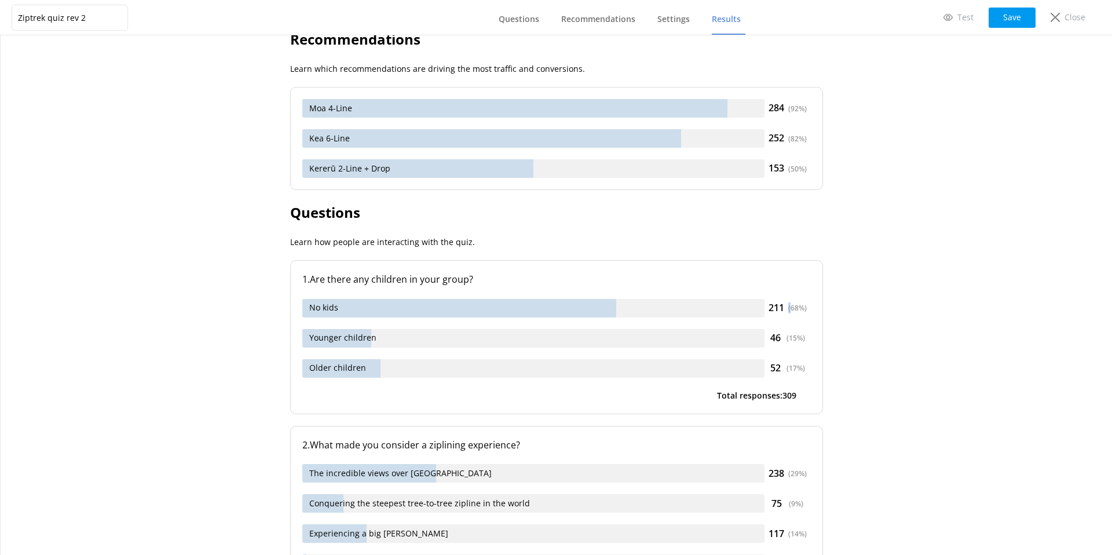
click at [790, 308] on div "1 . Are there any children in your group? No kids 211 ( 68 %) Younger children …" at bounding box center [556, 337] width 533 height 154
click at [793, 309] on div "( 68 %)" at bounding box center [797, 307] width 19 height 11
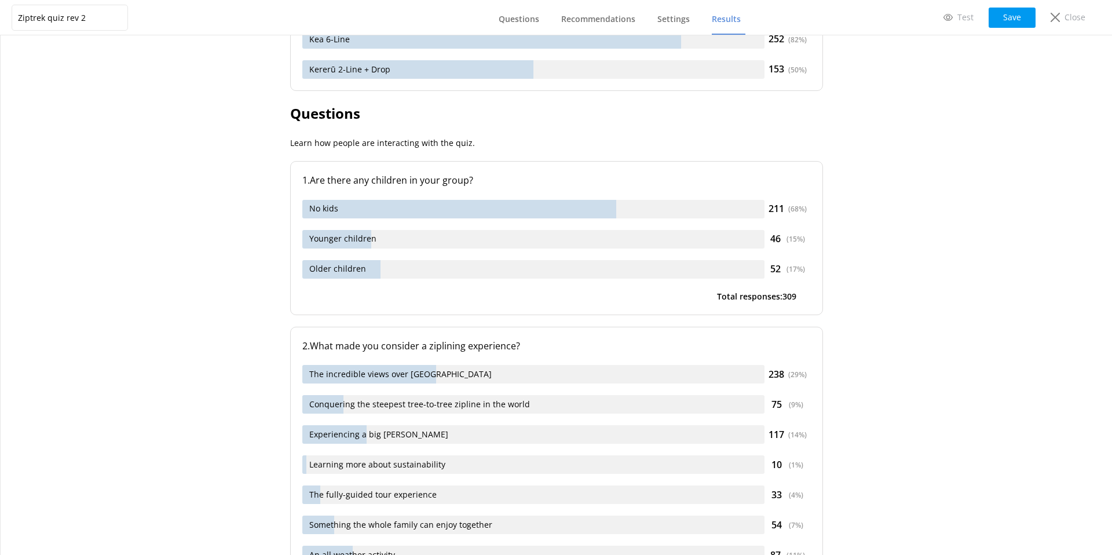
scroll to position [0, 0]
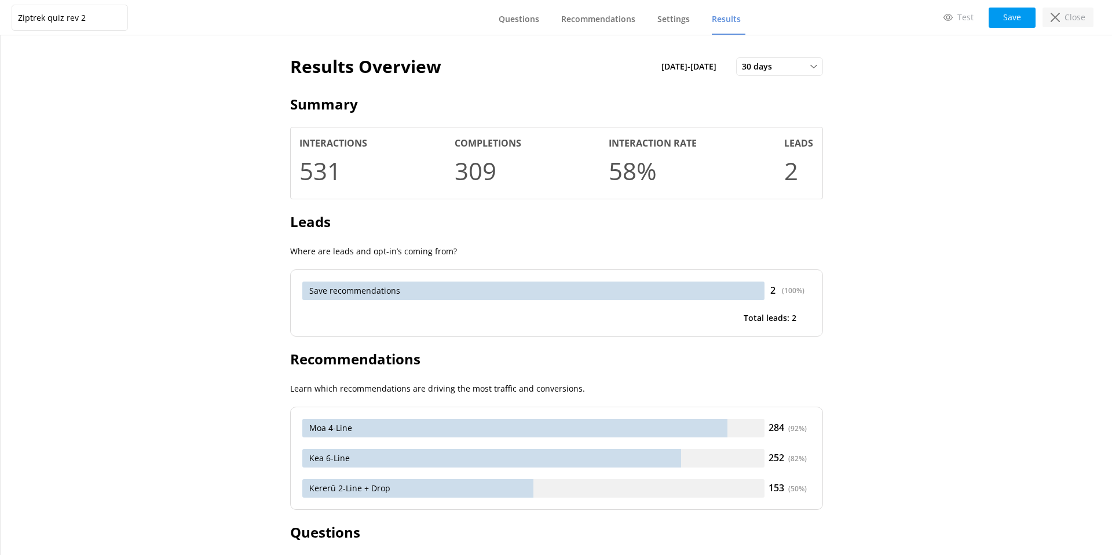
click at [1074, 22] on p "Close" at bounding box center [1075, 17] width 21 height 13
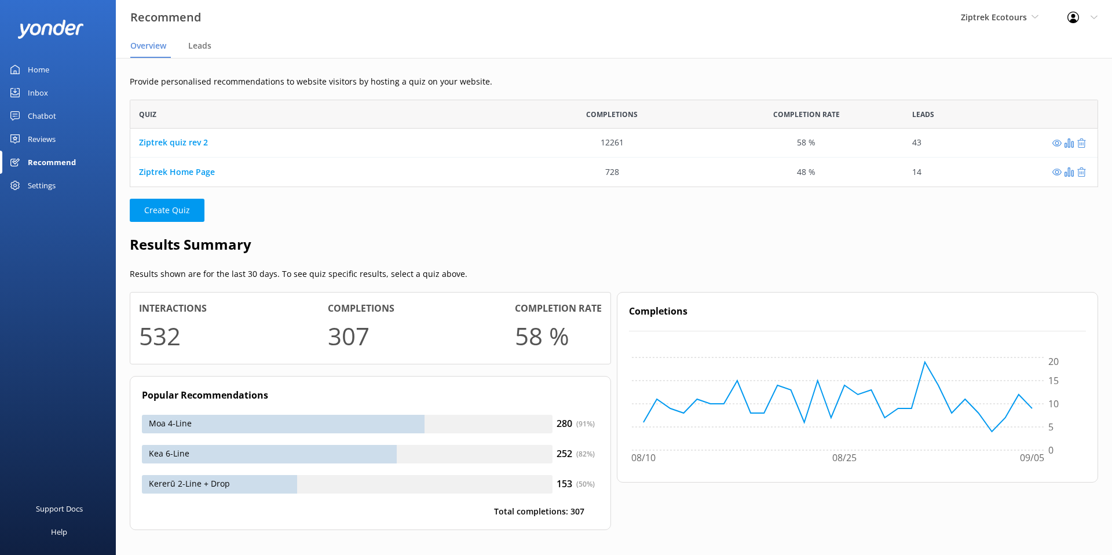
scroll to position [87, 968]
click at [55, 137] on div "Reviews" at bounding box center [42, 138] width 28 height 23
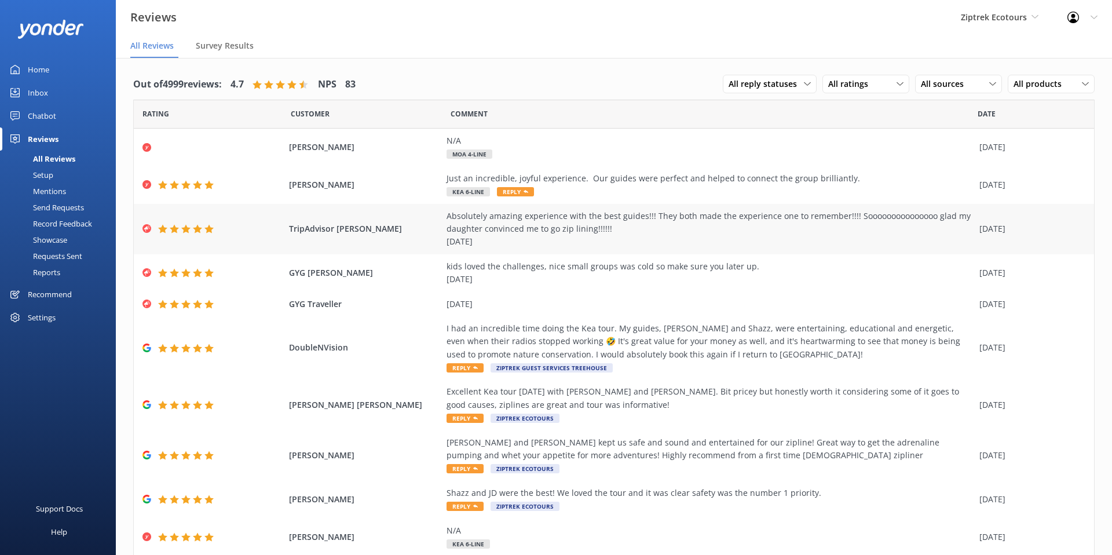
scroll to position [39, 0]
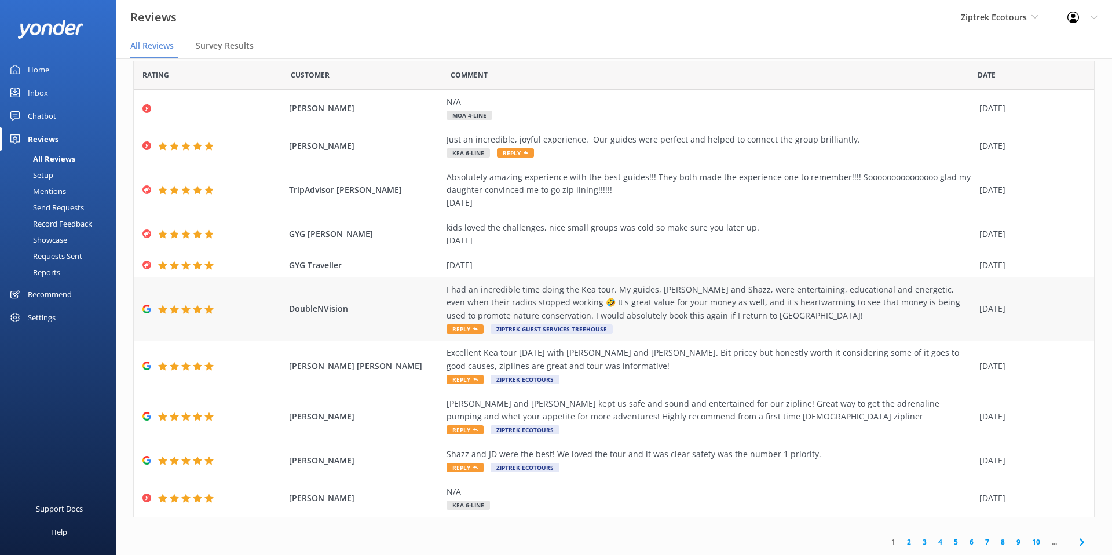
click at [386, 313] on span "DoubleNVision" at bounding box center [365, 308] width 152 height 13
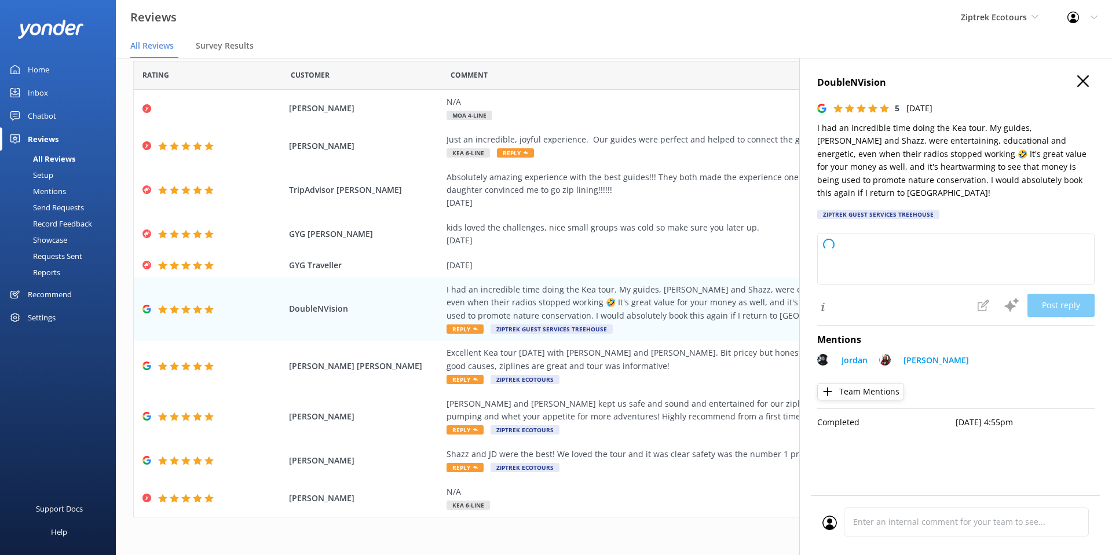
type textarea "Kia ora, Thank you so much for your fantastic review! We’re so happy to hear th…"
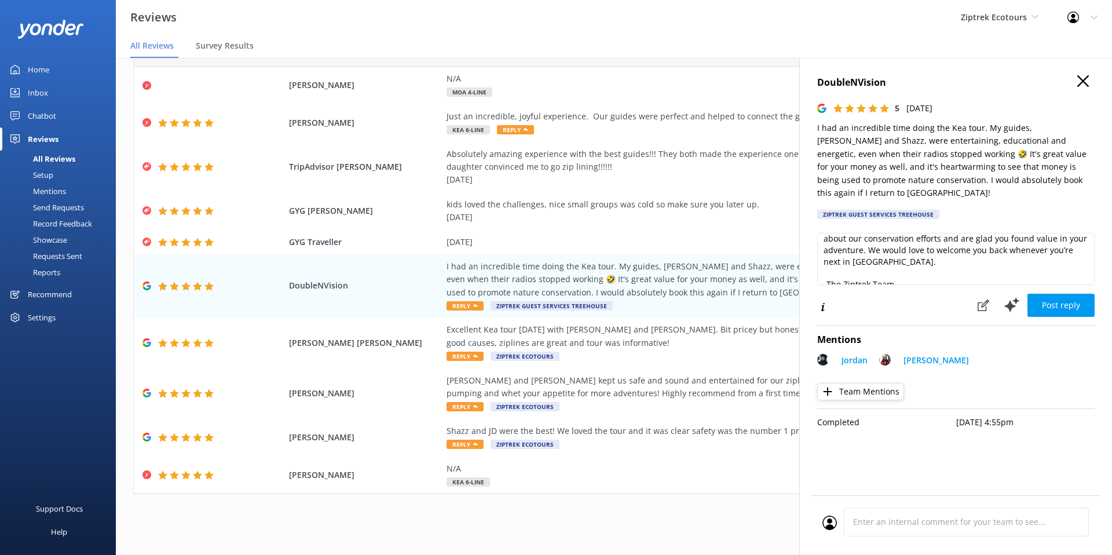
scroll to position [0, 0]
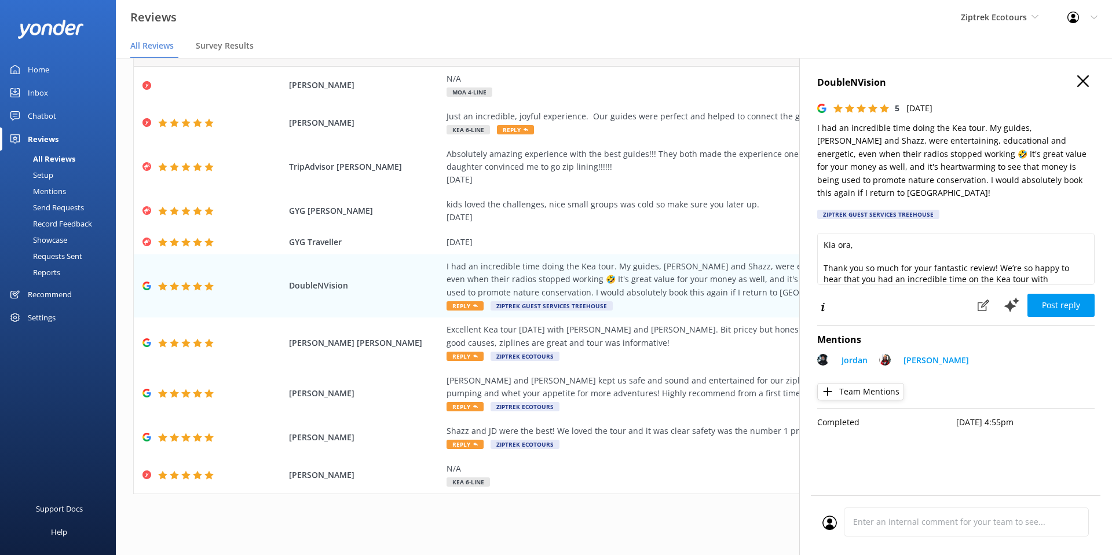
click at [1084, 82] on use "button" at bounding box center [1083, 81] width 12 height 12
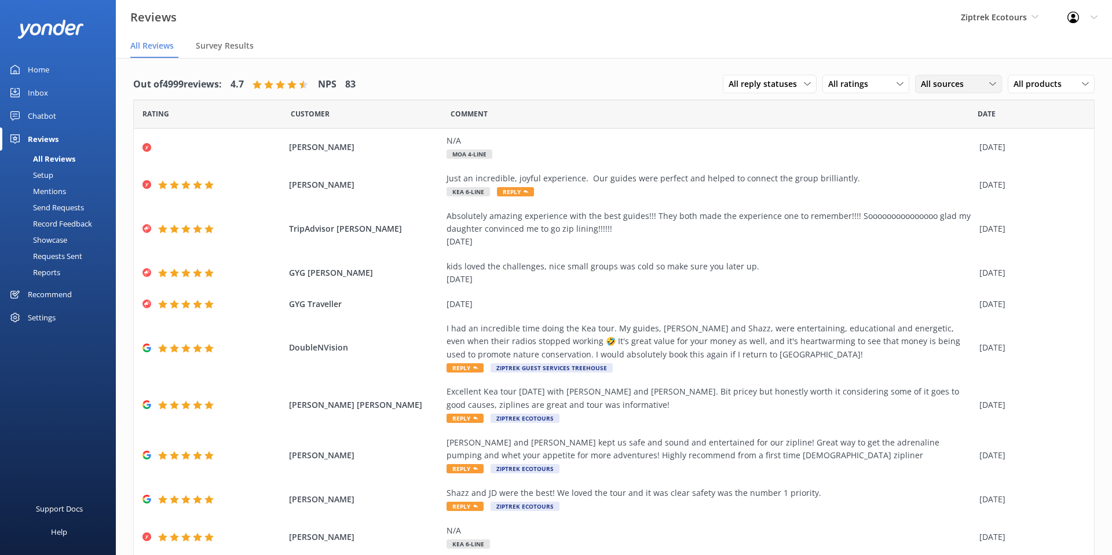
click at [960, 87] on span "All sources" at bounding box center [946, 84] width 50 height 13
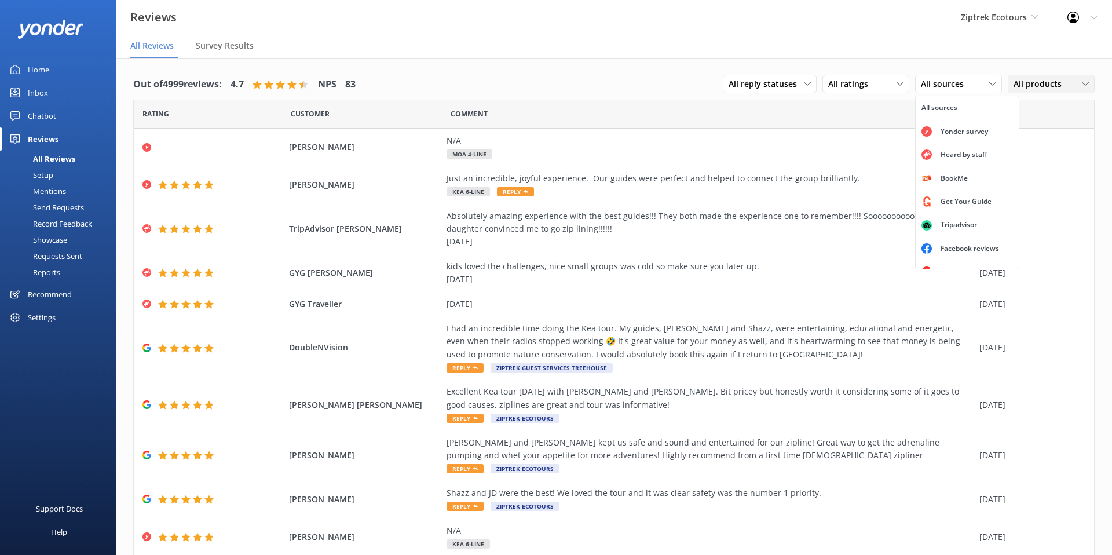
click at [1049, 79] on span "All products" at bounding box center [1041, 84] width 55 height 13
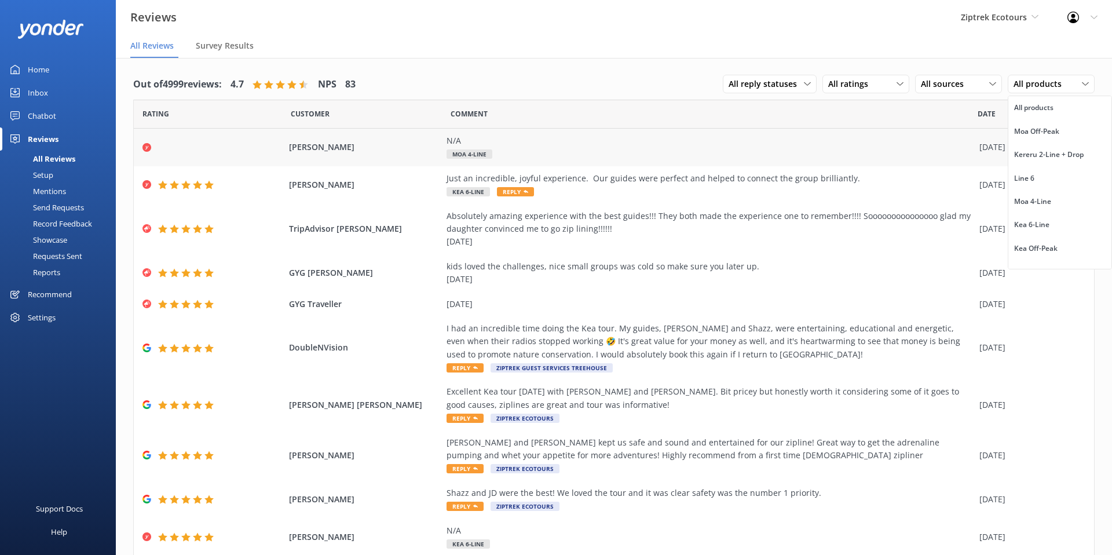
click at [729, 132] on div "Aichuen Chan N/A Moa 4-Line 03 Sep 2025" at bounding box center [614, 148] width 960 height 38
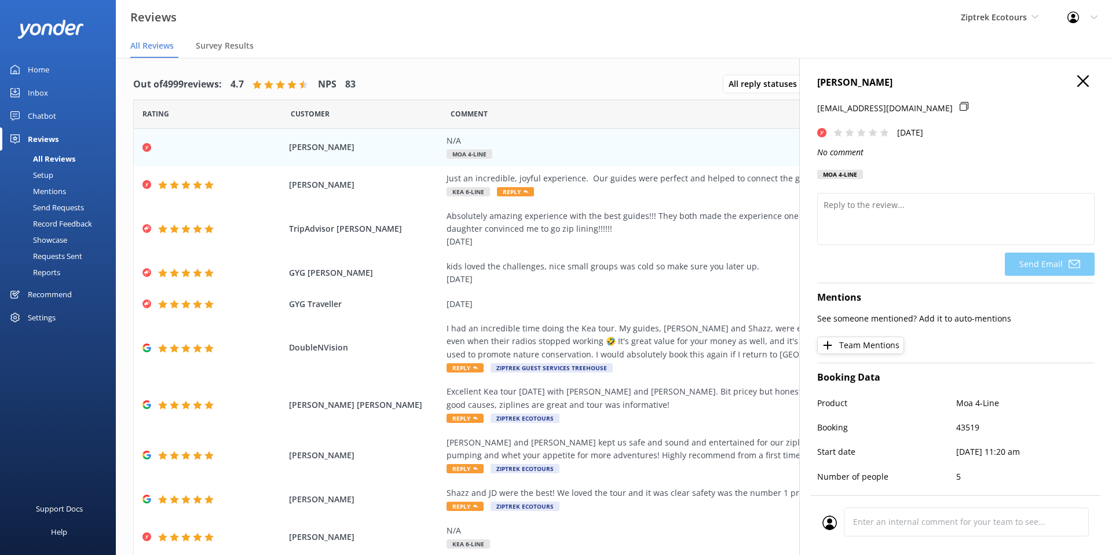
click at [1087, 78] on icon "button" at bounding box center [1083, 81] width 12 height 12
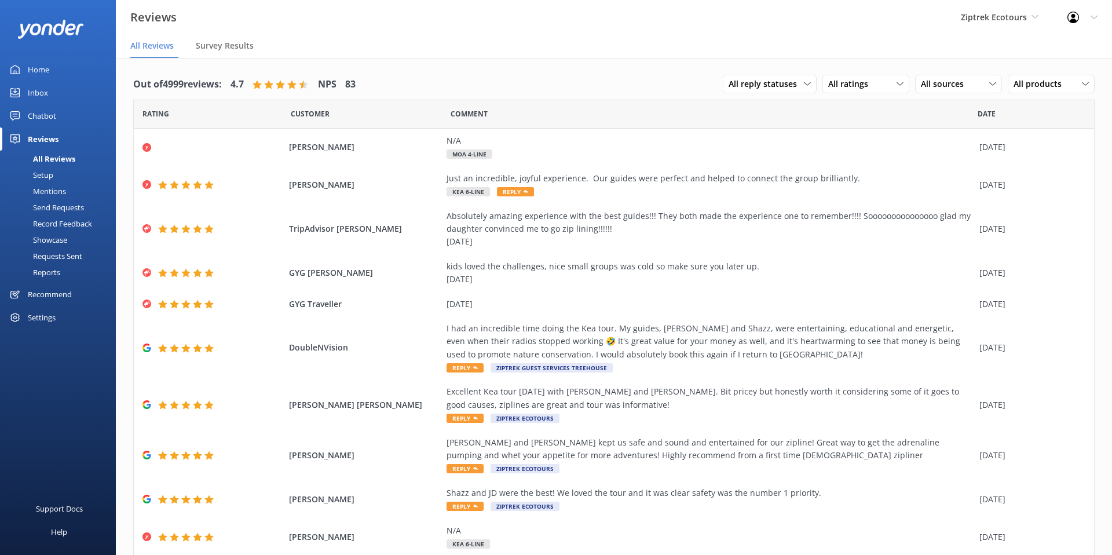
click at [51, 176] on div "Setup" at bounding box center [30, 175] width 46 height 16
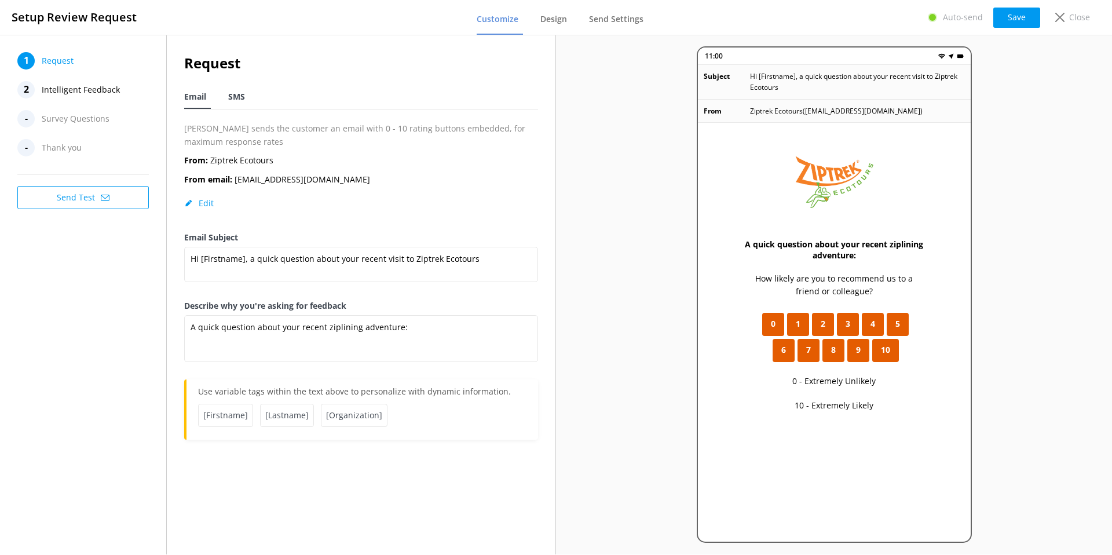
click at [244, 93] on span "SMS" at bounding box center [236, 97] width 17 height 12
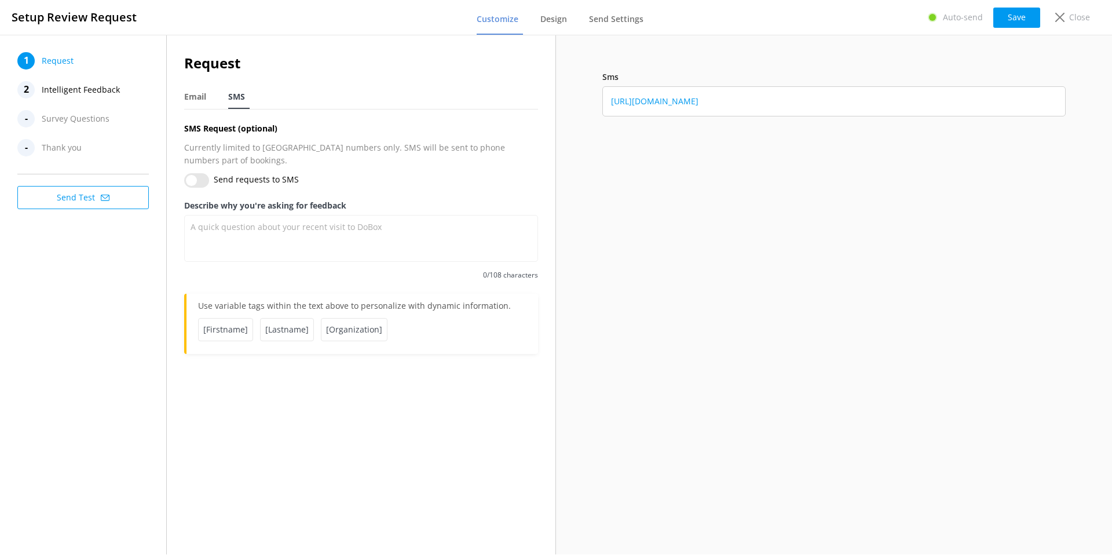
click at [79, 91] on span "Intelligent Feedback" at bounding box center [81, 89] width 78 height 17
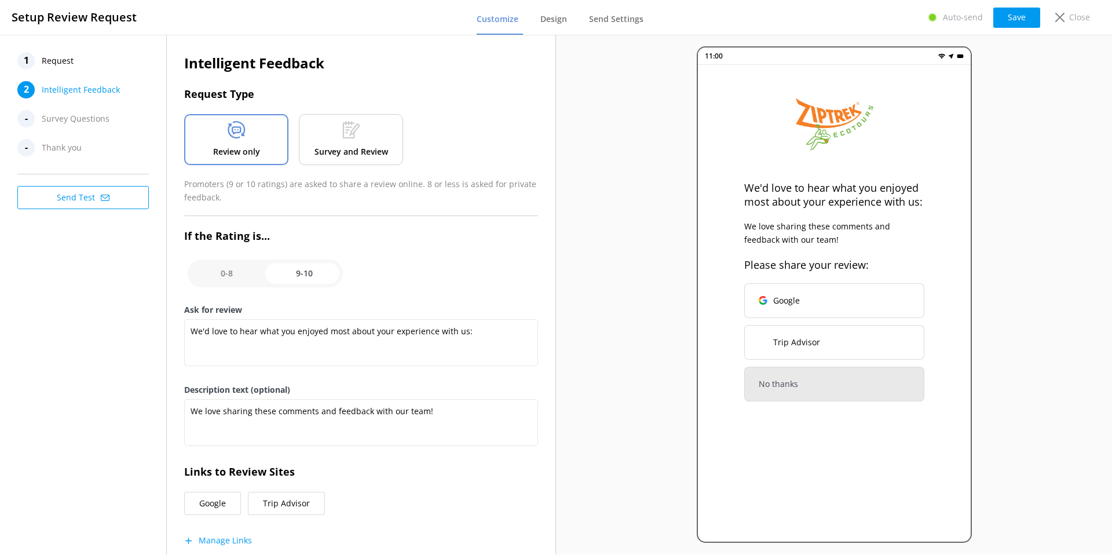
click at [346, 137] on use at bounding box center [350, 129] width 17 height 17
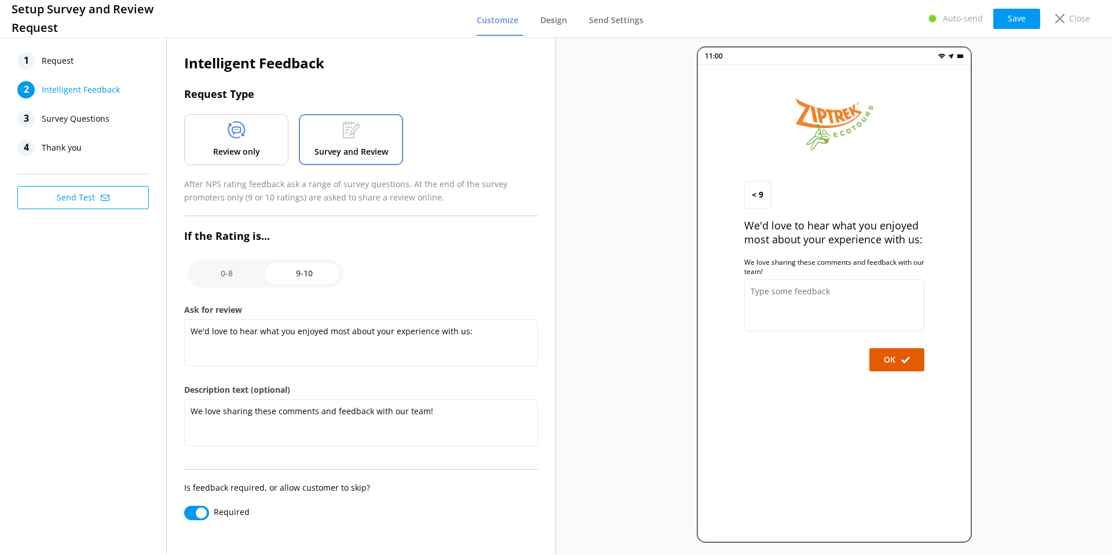
click at [239, 266] on input "checkbox" at bounding box center [265, 273] width 155 height 28
checkbox input "false"
type textarea "What could have made your experience with us more enjoyable?"
type textarea "Your feedback is important to help us improve"
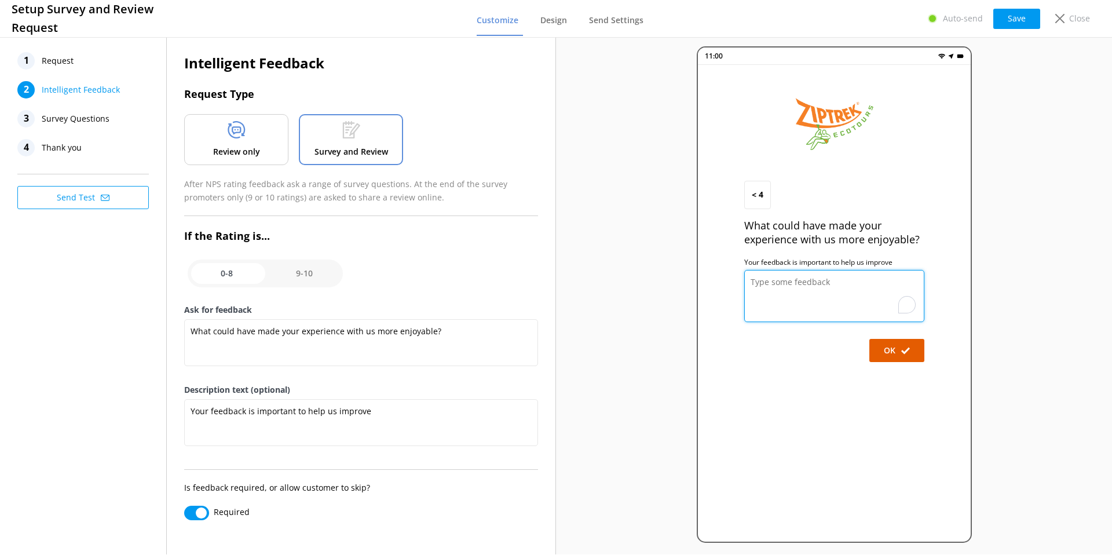
click at [852, 295] on textarea "To enrich screen reader interactions, please activate Accessibility in Grammarl…" at bounding box center [834, 296] width 180 height 52
click at [816, 283] on textarea "To enrich screen reader interactions, please activate Accessibility in Grammarl…" at bounding box center [834, 296] width 180 height 52
click at [777, 293] on textarea "To enrich screen reader interactions, please activate Accessibility in Grammarl…" at bounding box center [834, 296] width 180 height 52
click at [297, 271] on input "checkbox" at bounding box center [265, 273] width 155 height 28
checkbox input "true"
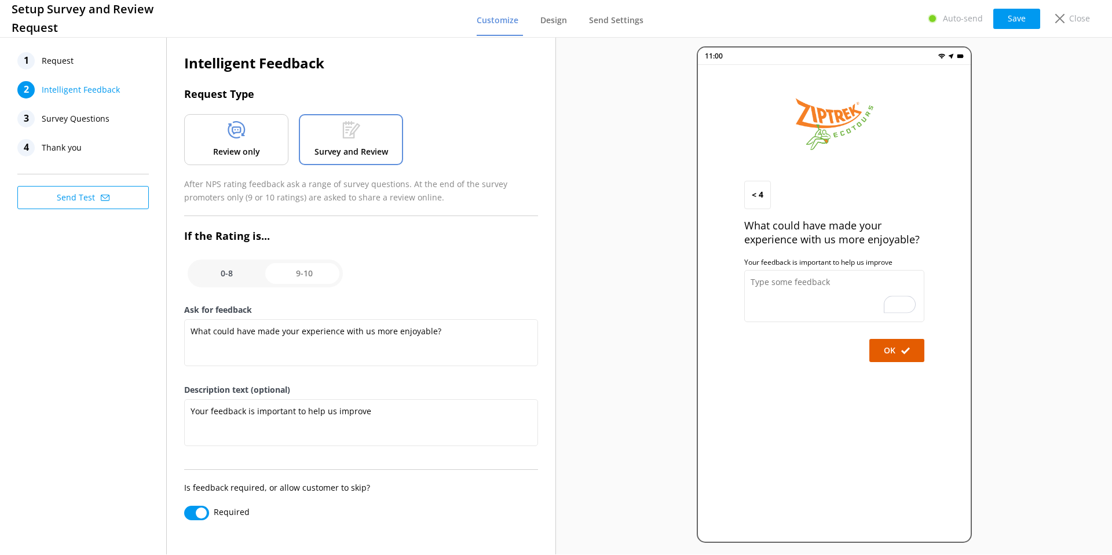
type textarea "We'd love to hear what you enjoyed most about your experience with us:"
type textarea "We love sharing these comments and feedback with our team!"
click at [301, 270] on input "checkbox" at bounding box center [265, 273] width 155 height 28
checkbox input "false"
type textarea "What could have made your experience with us more enjoyable?"
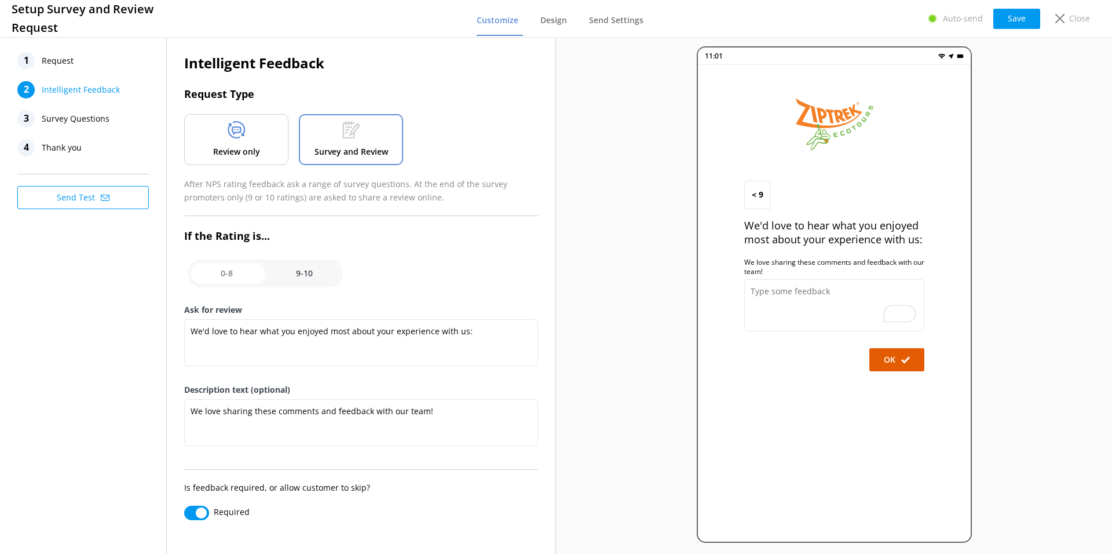
type textarea "Your feedback is important to help us improve"
click at [301, 270] on input "checkbox" at bounding box center [265, 273] width 155 height 28
checkbox input "true"
type textarea "We'd love to hear what you enjoyed most about your experience with us:"
type textarea "We love sharing these comments and feedback with our team!"
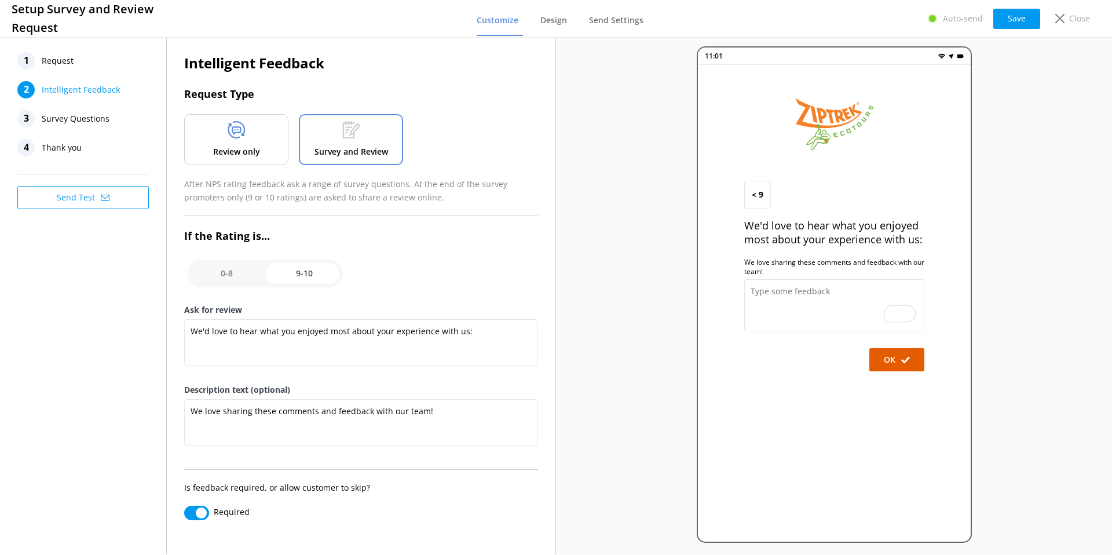
click at [331, 138] on div "Survey and Review" at bounding box center [351, 139] width 104 height 51
click at [243, 132] on use at bounding box center [236, 129] width 17 height 17
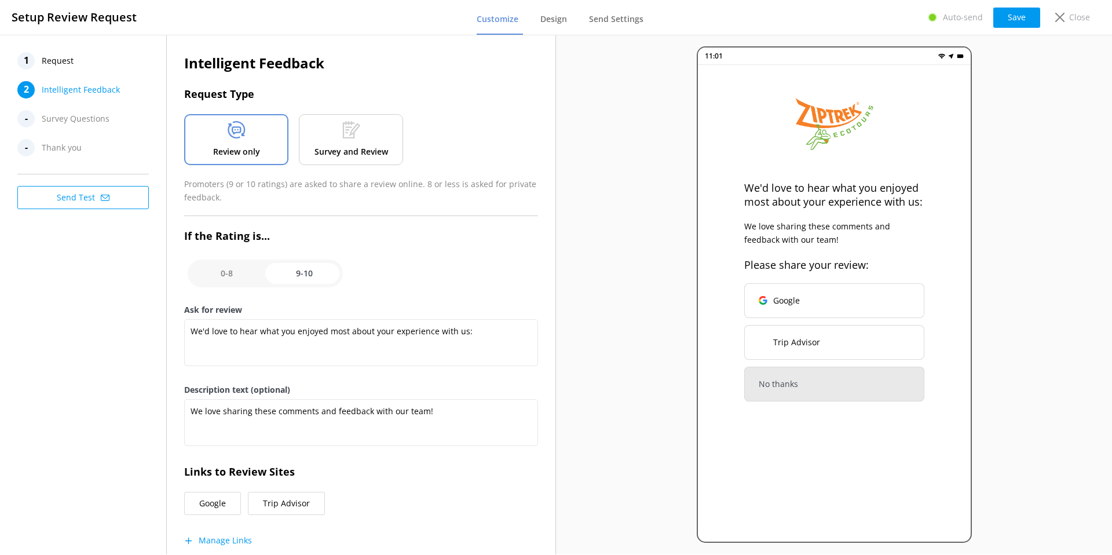
click at [324, 145] on p "Survey and Review" at bounding box center [351, 151] width 74 height 13
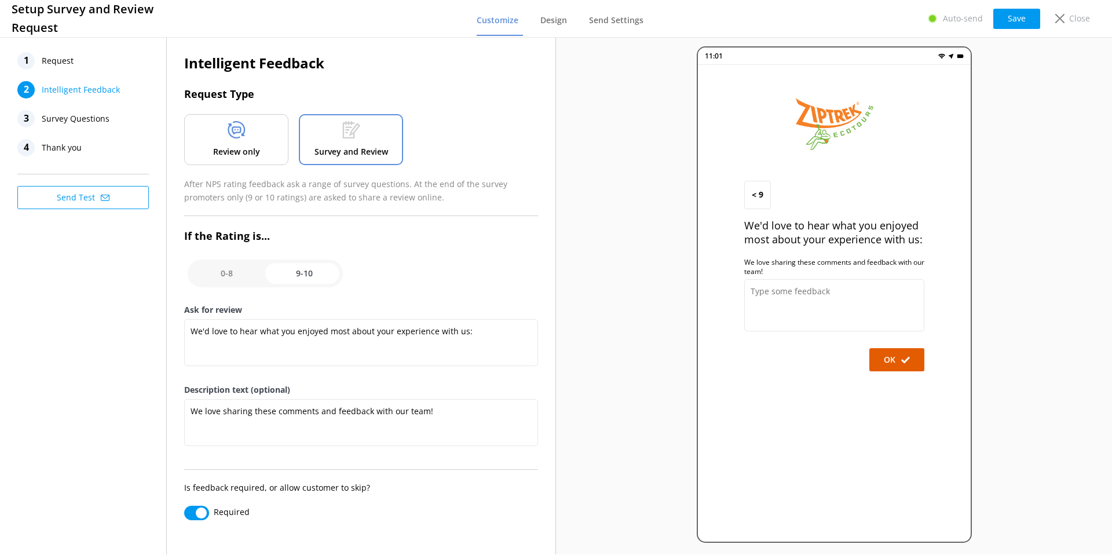
click at [44, 115] on span "Survey Questions" at bounding box center [76, 118] width 68 height 17
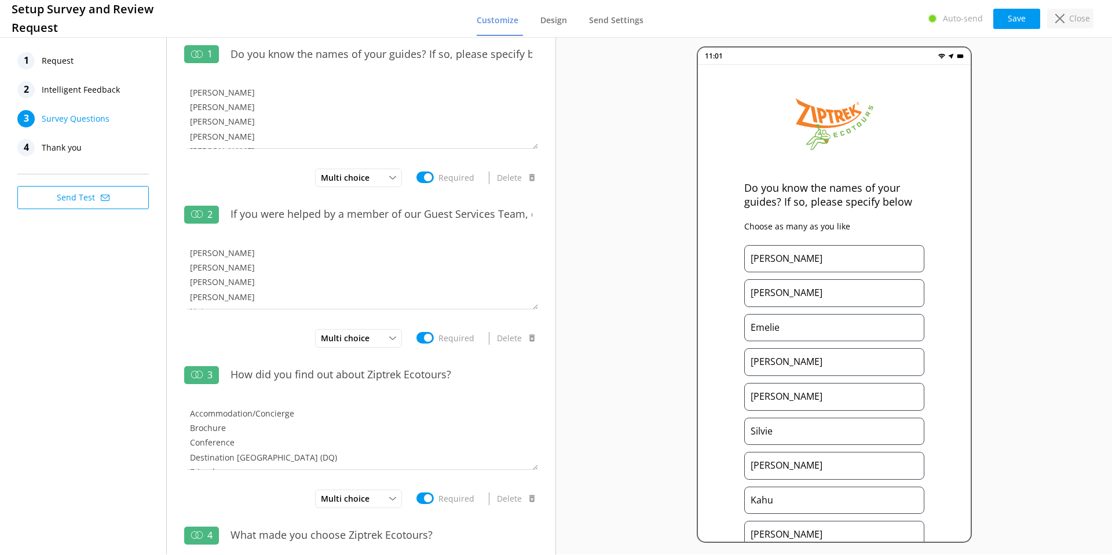
click at [1070, 21] on p "Close" at bounding box center [1079, 18] width 21 height 13
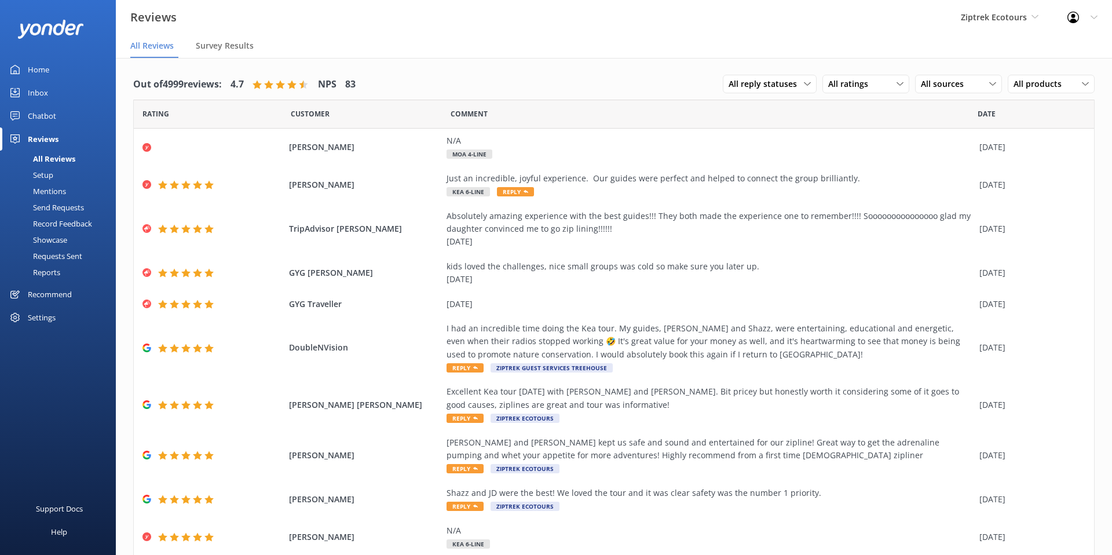
click at [46, 189] on div "Mentions" at bounding box center [36, 191] width 59 height 16
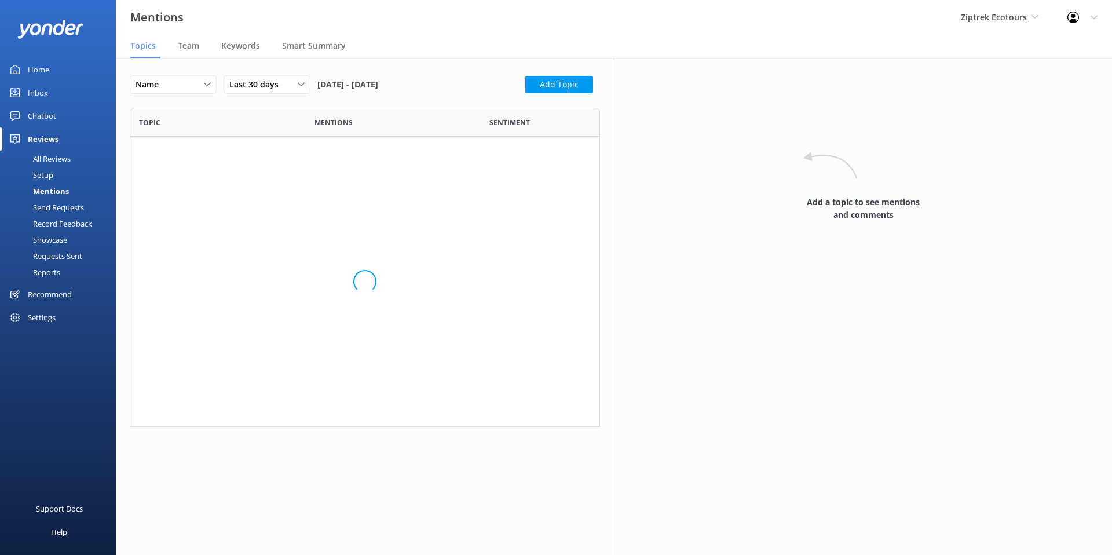
scroll to position [447, 470]
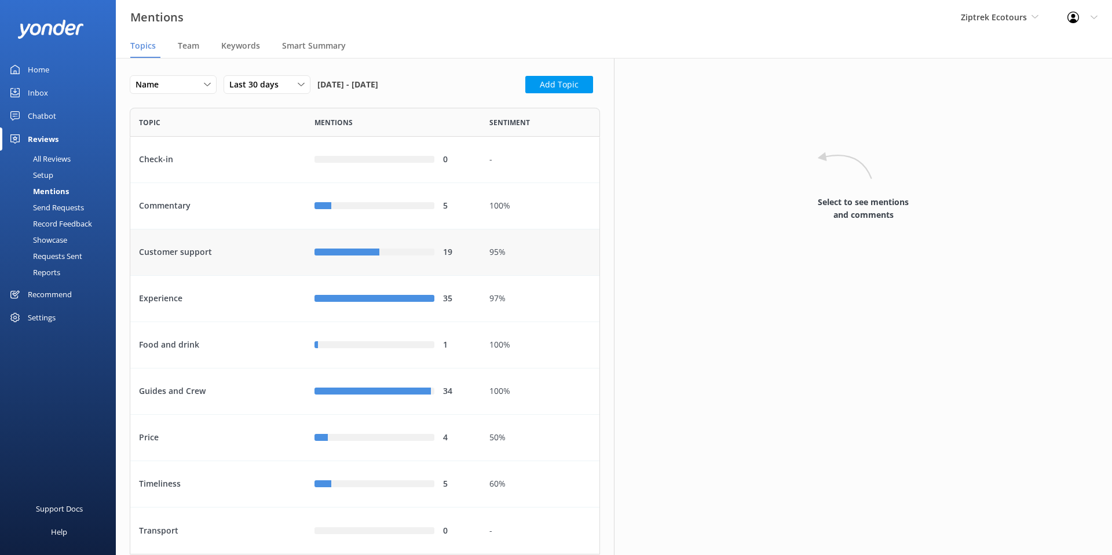
click at [173, 256] on div "Customer support" at bounding box center [217, 252] width 175 height 46
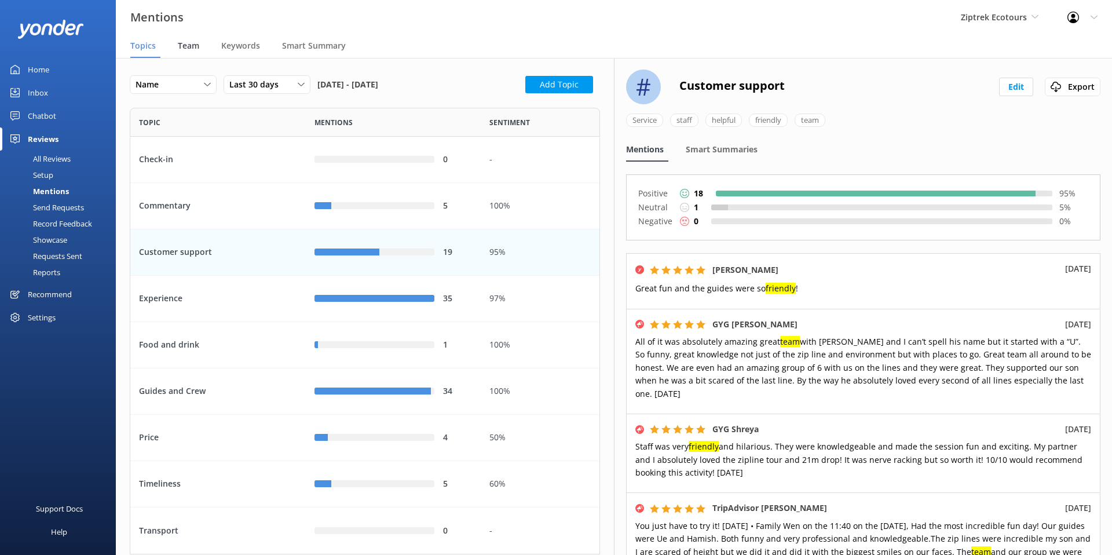
click at [185, 43] on span "Team" at bounding box center [188, 46] width 21 height 12
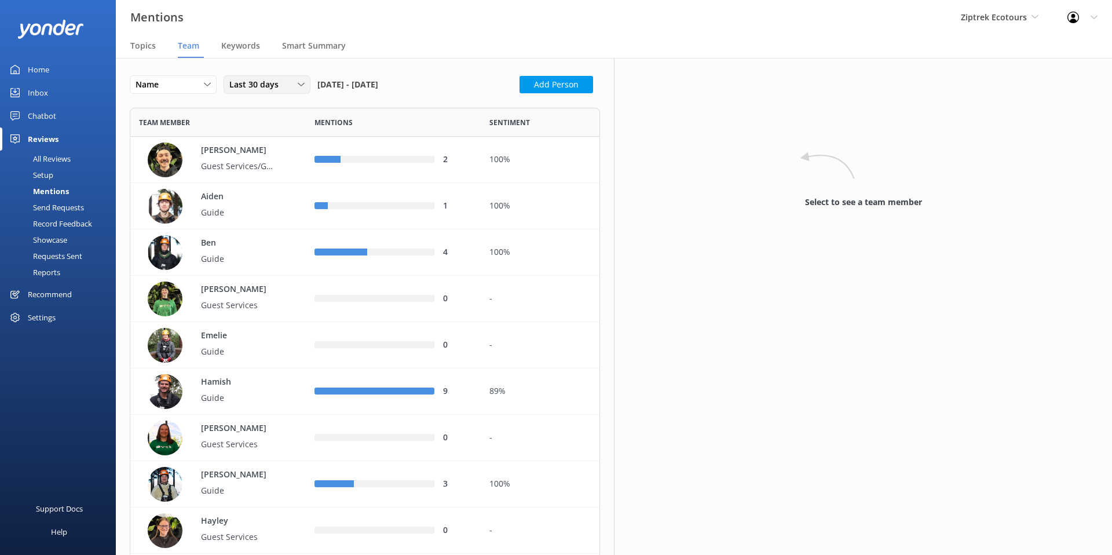
scroll to position [8, 0]
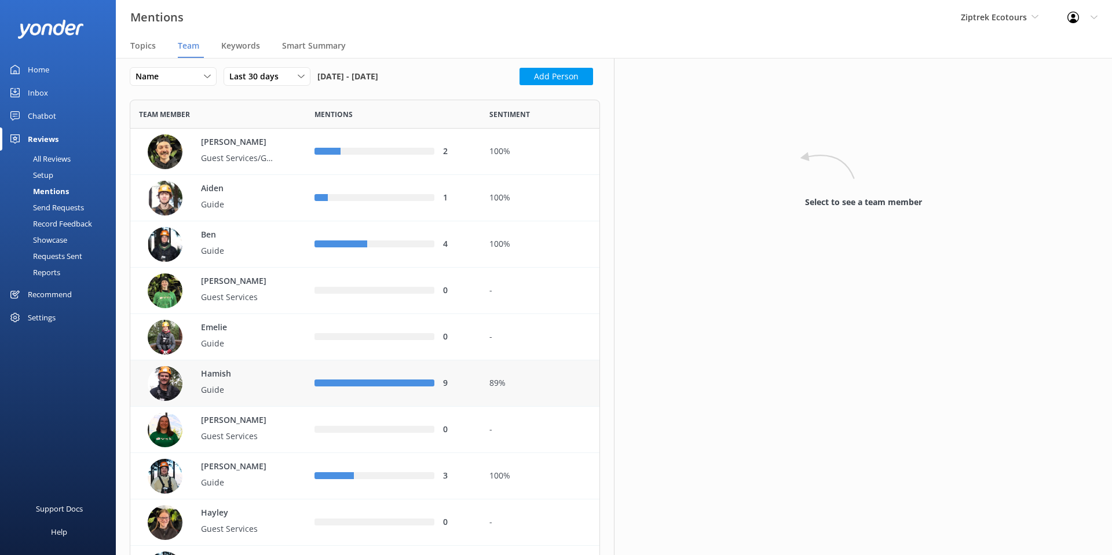
click at [241, 380] on p "Hamish" at bounding box center [238, 374] width 75 height 13
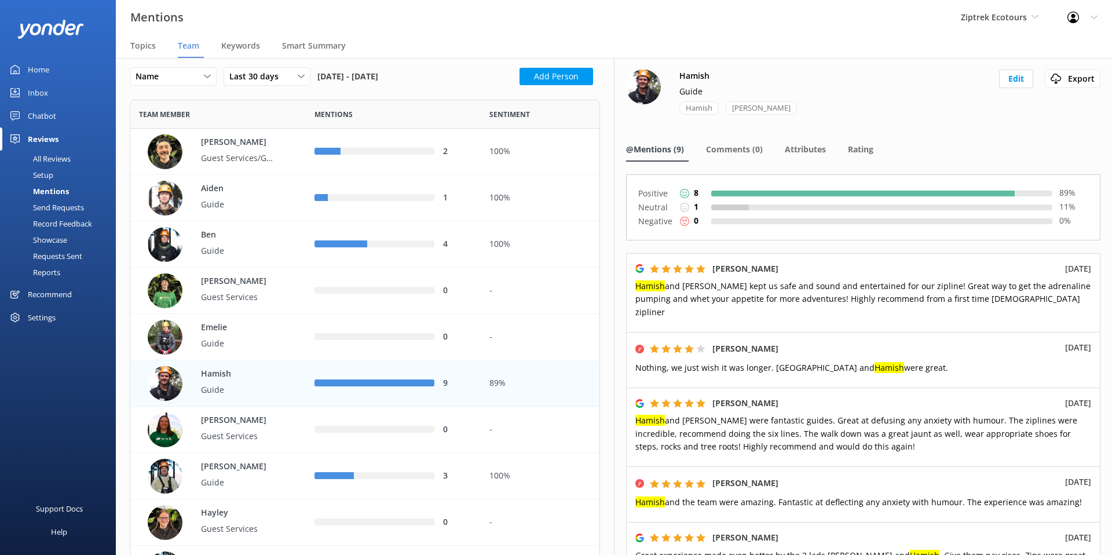
click at [56, 209] on div "Send Requests" at bounding box center [45, 207] width 77 height 16
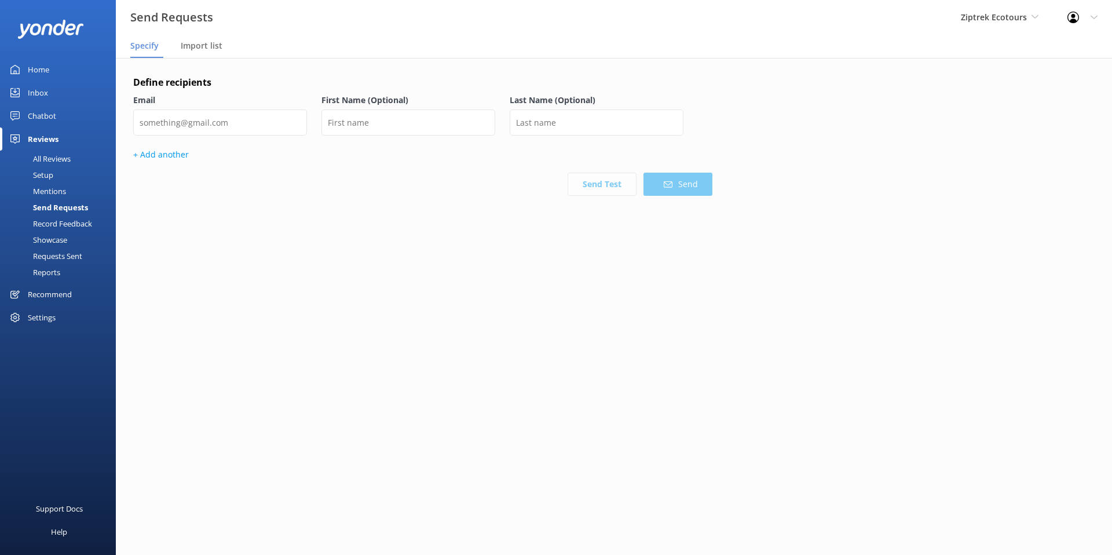
click at [44, 136] on div "Reviews" at bounding box center [43, 138] width 31 height 23
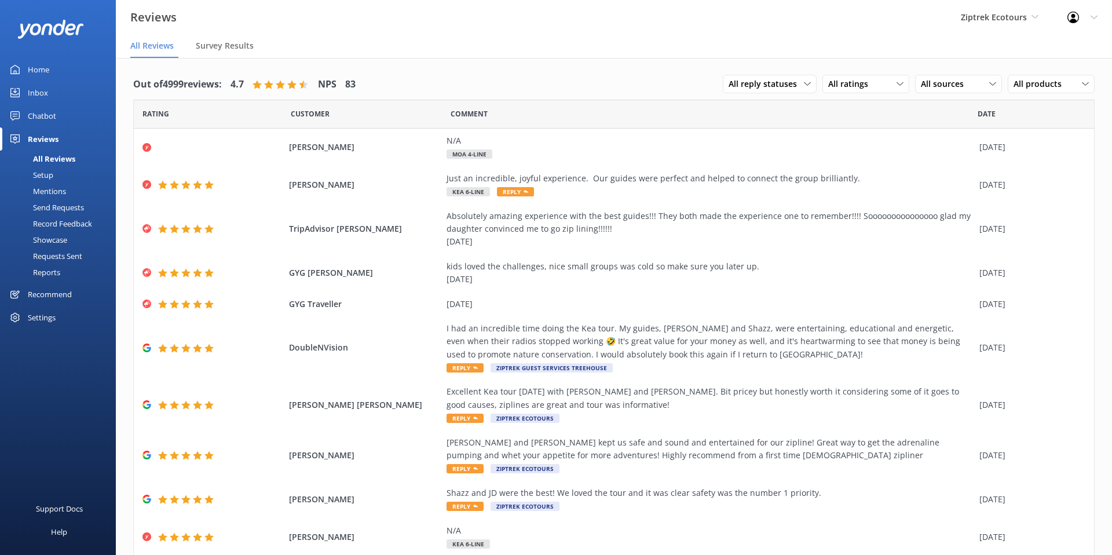
click at [44, 142] on div "Reviews" at bounding box center [43, 138] width 31 height 23
